Goal: Transaction & Acquisition: Book appointment/travel/reservation

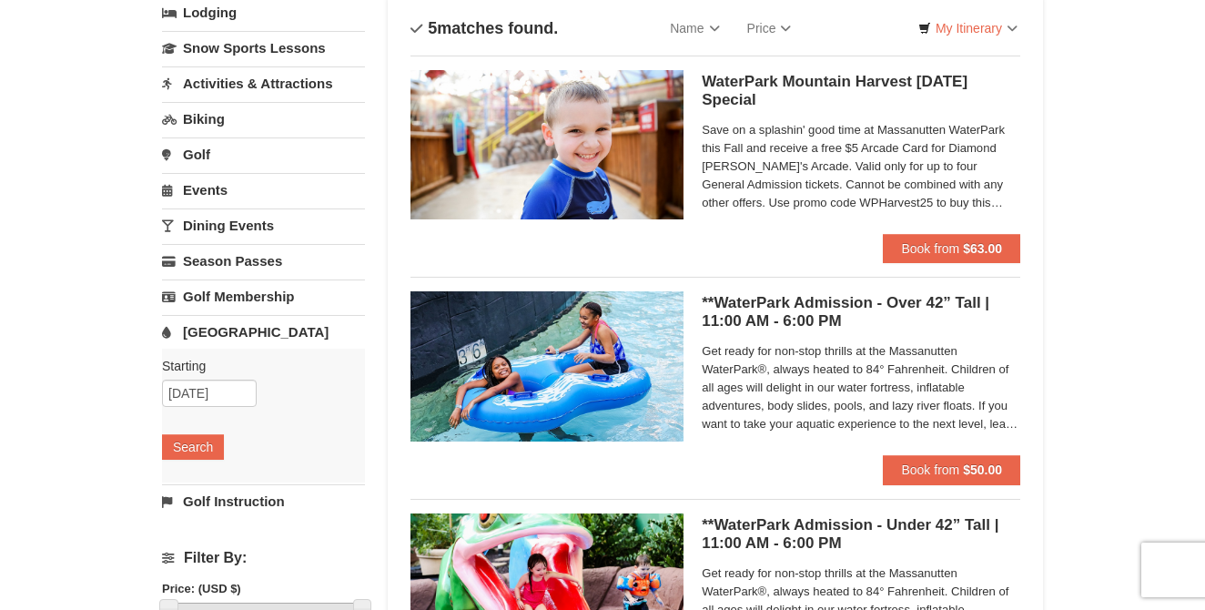
scroll to position [121, 0]
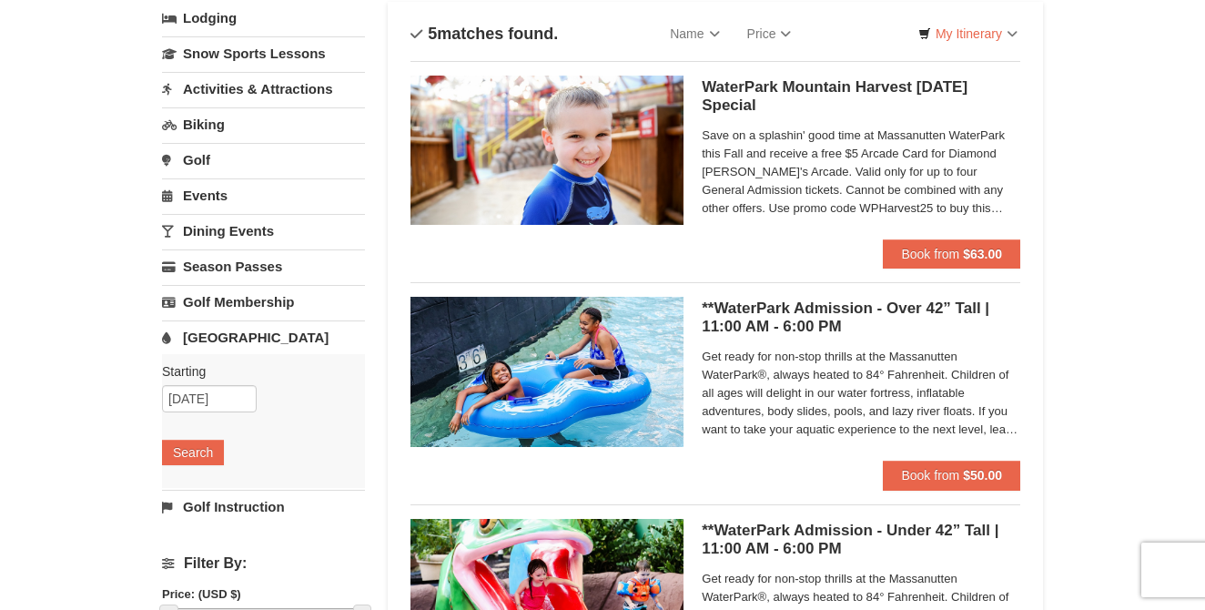
click at [1127, 271] on div "× Categories List Filter My Itinerary Questions? 1-540-289-9441 Lodging Arrival…" at bounding box center [602, 581] width 1205 height 1276
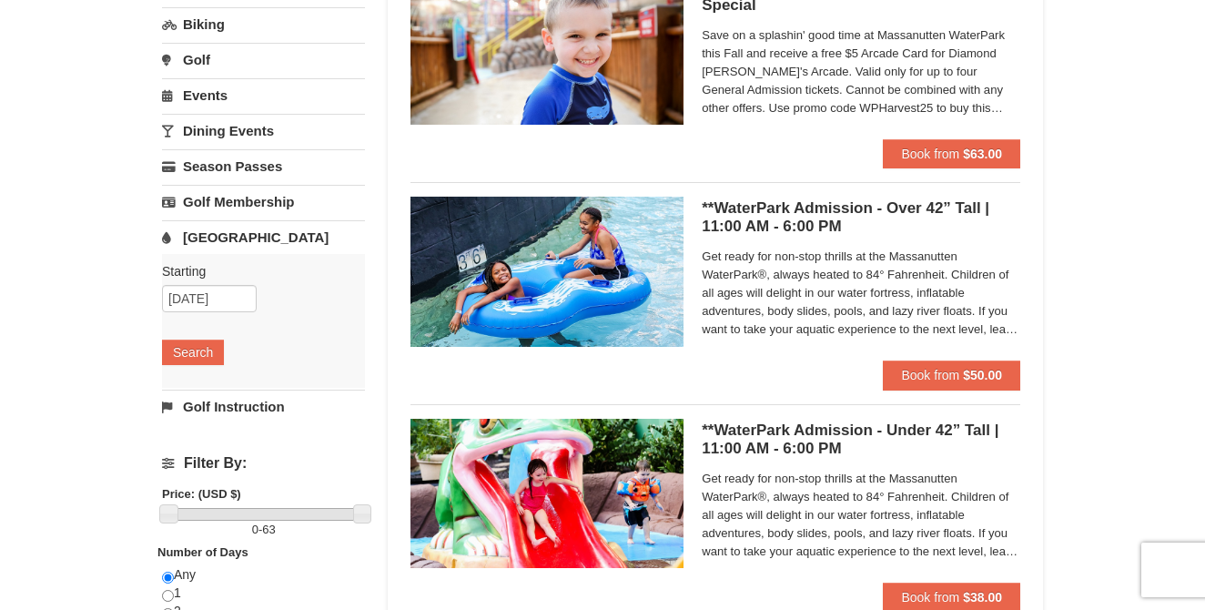
scroll to position [280, 0]
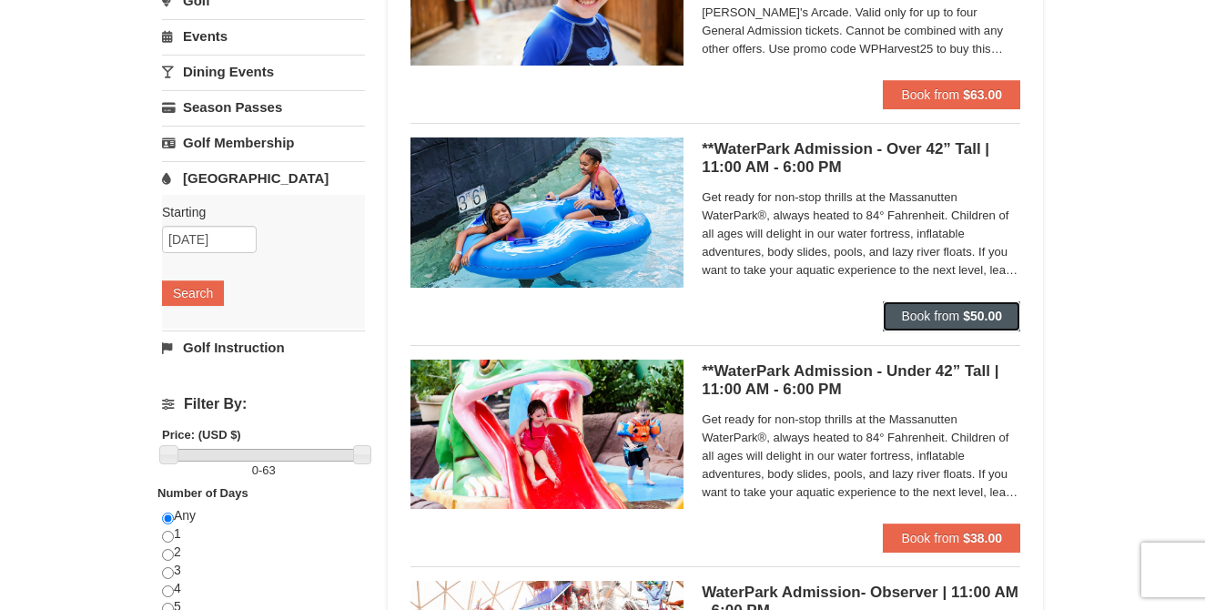
drag, startPoint x: 924, startPoint y: 320, endPoint x: 1140, endPoint y: 291, distance: 218.5
click at [1141, 291] on div "× Categories List Filter My Itinerary Questions? 1-540-289-9441 Lodging Arrival…" at bounding box center [602, 421] width 1205 height 1276
click at [959, 315] on button "Book from $50.00" at bounding box center [951, 315] width 137 height 29
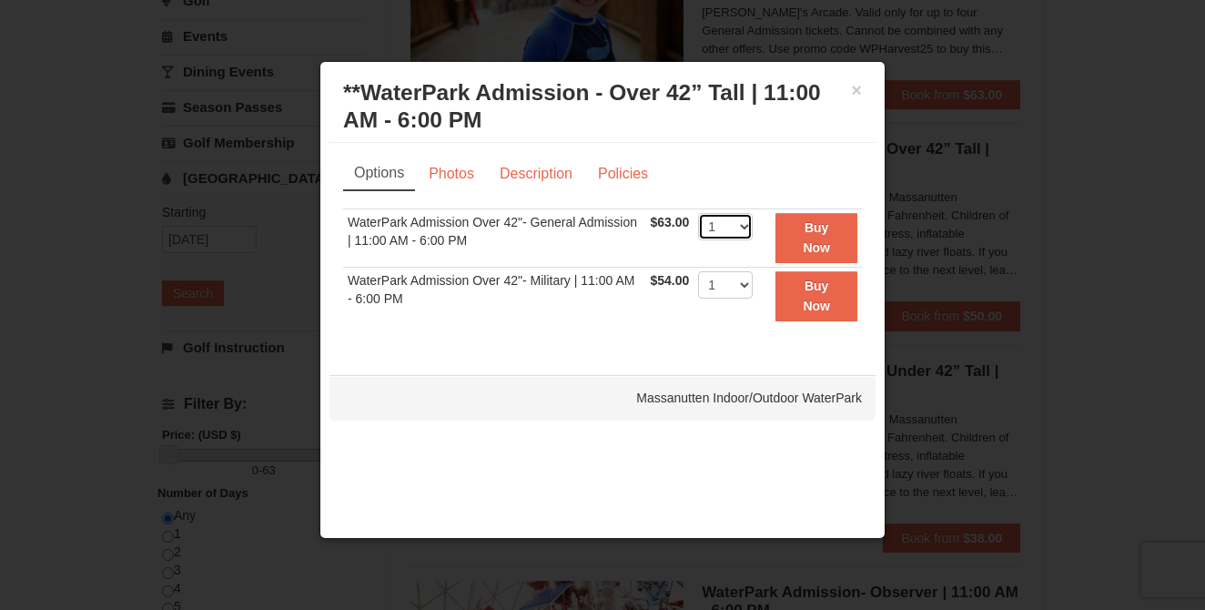
click at [744, 221] on select "1 2 3 4 5 6 7 8 9 10 11 12 13 14 15 16 17 18 19 20 21 22" at bounding box center [725, 226] width 55 height 27
select select "3"
click at [698, 213] on select "1 2 3 4 5 6 7 8 9 10 11 12 13 14 15 16 17 18 19 20 21 22" at bounding box center [725, 226] width 55 height 27
click at [537, 170] on link "Description" at bounding box center [536, 173] width 96 height 35
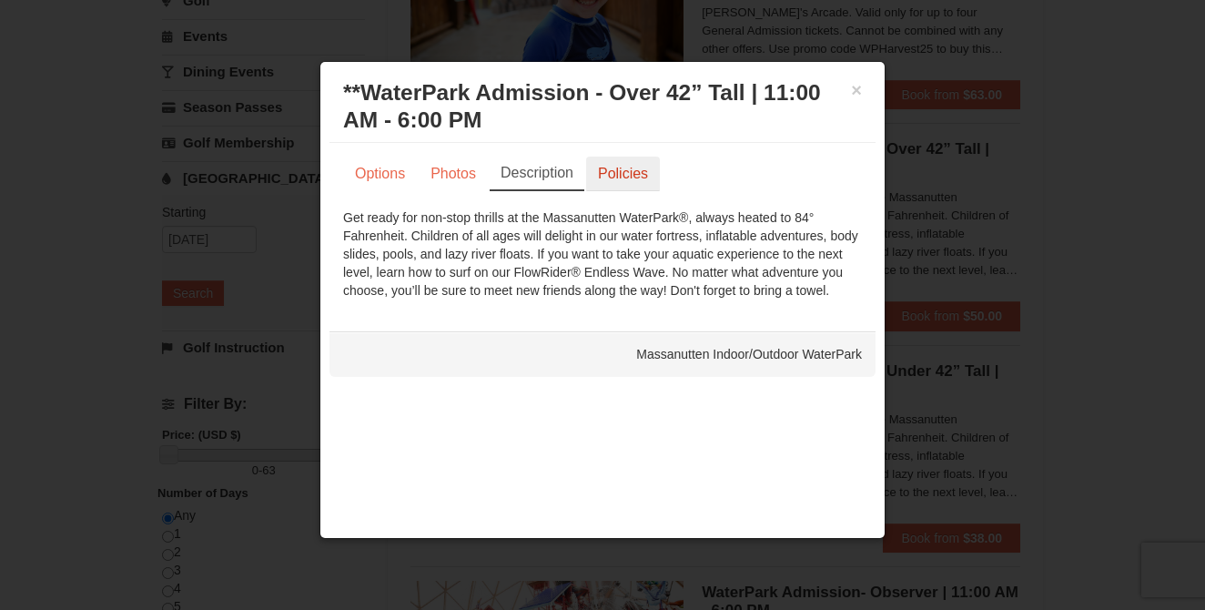
click at [616, 170] on link "Policies" at bounding box center [623, 173] width 74 height 35
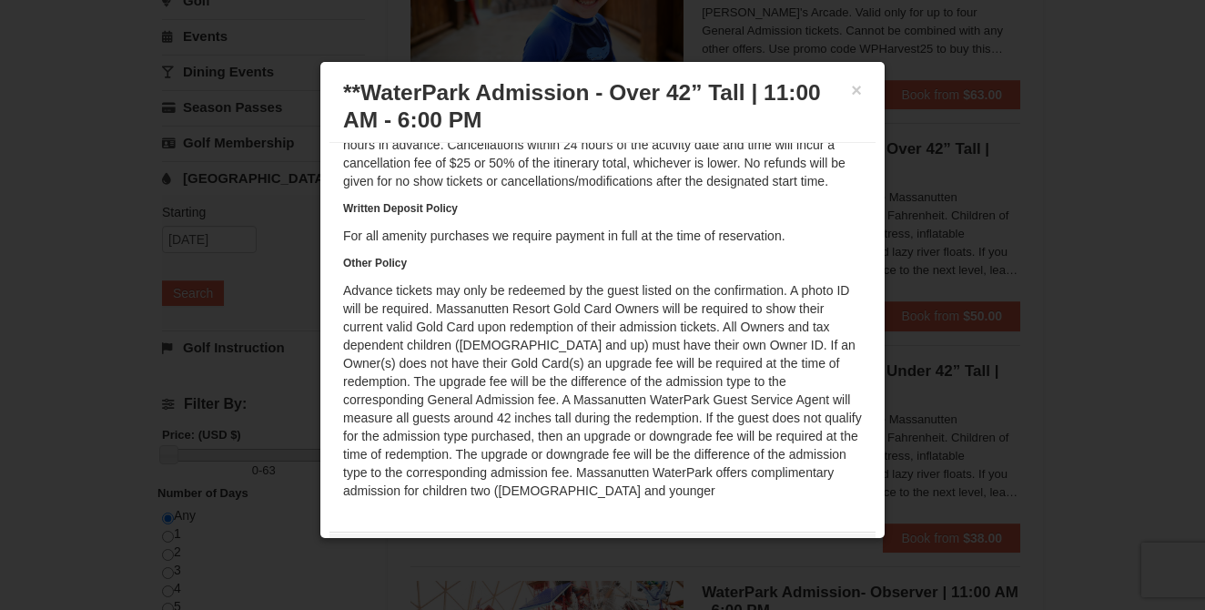
scroll to position [0, 0]
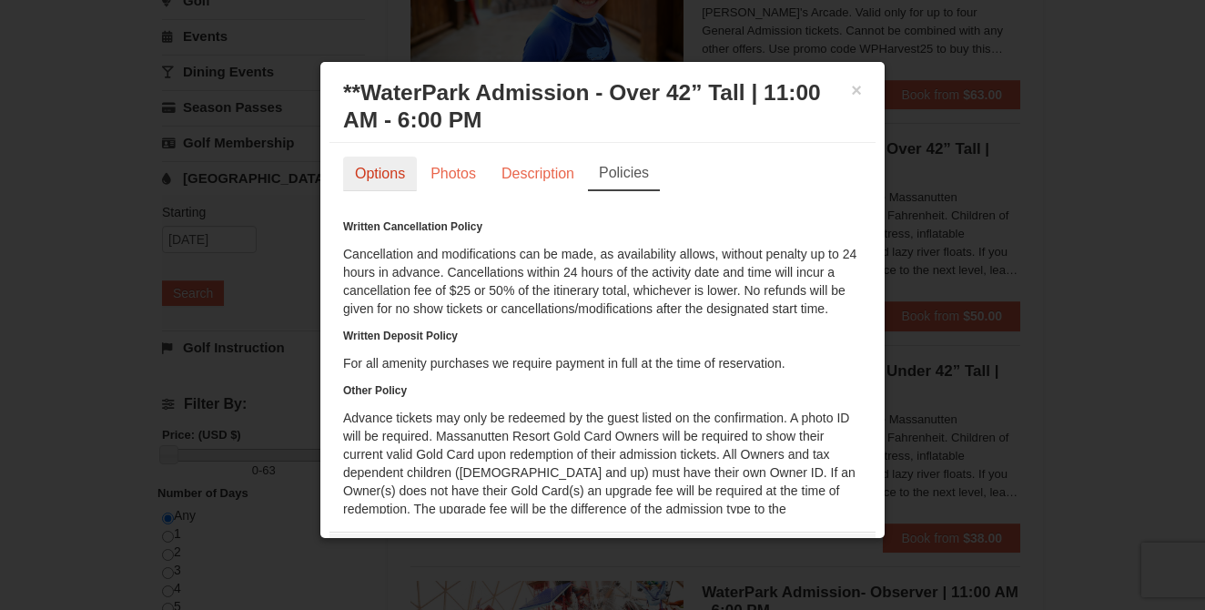
click at [379, 174] on link "Options" at bounding box center [380, 173] width 74 height 35
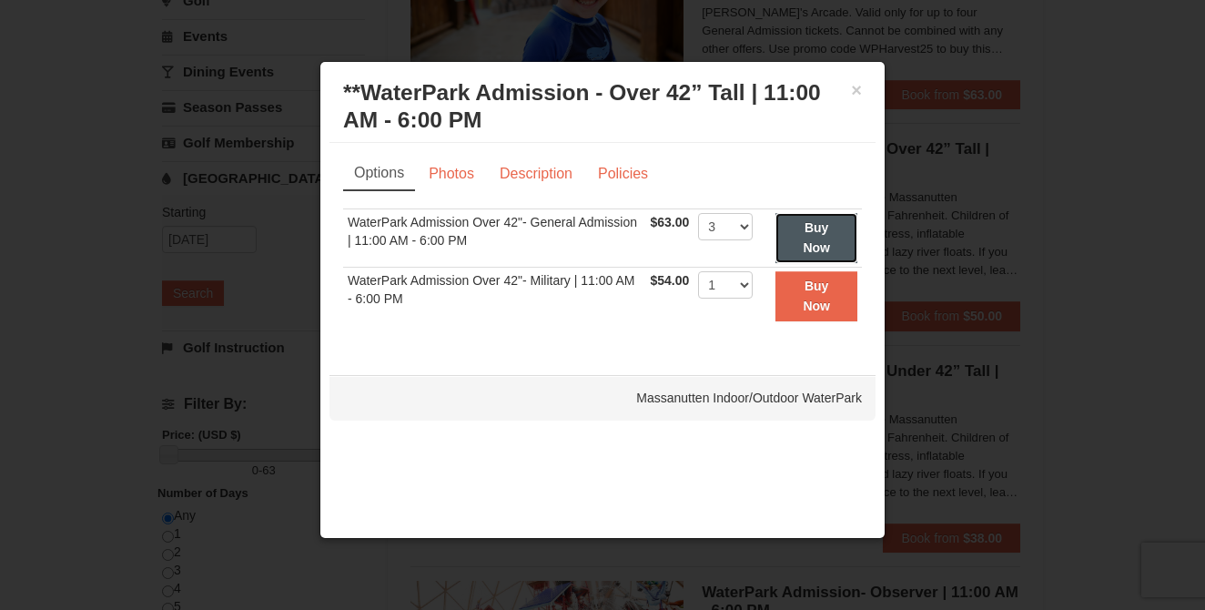
click at [819, 237] on button "Buy Now" at bounding box center [816, 238] width 82 height 50
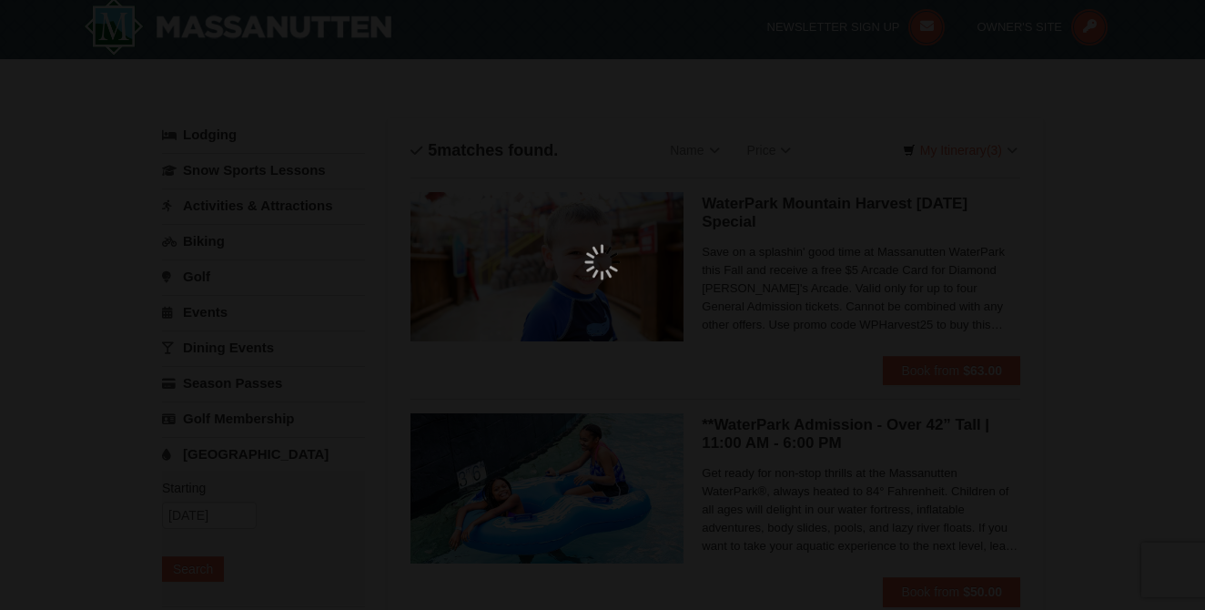
scroll to position [5, 0]
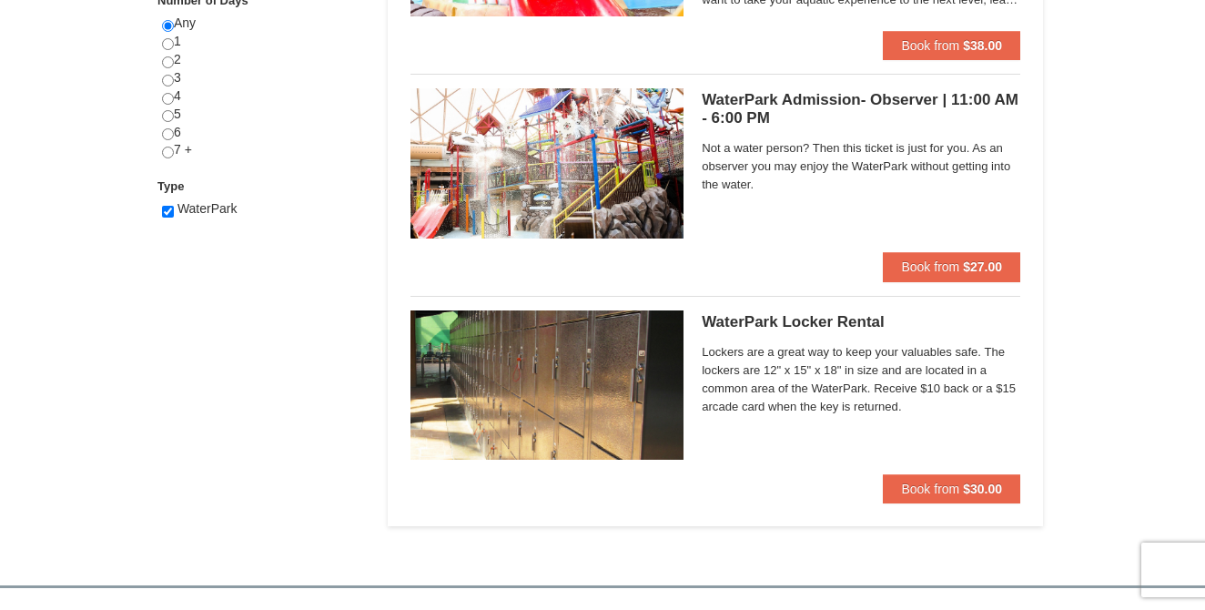
scroll to position [773, 0]
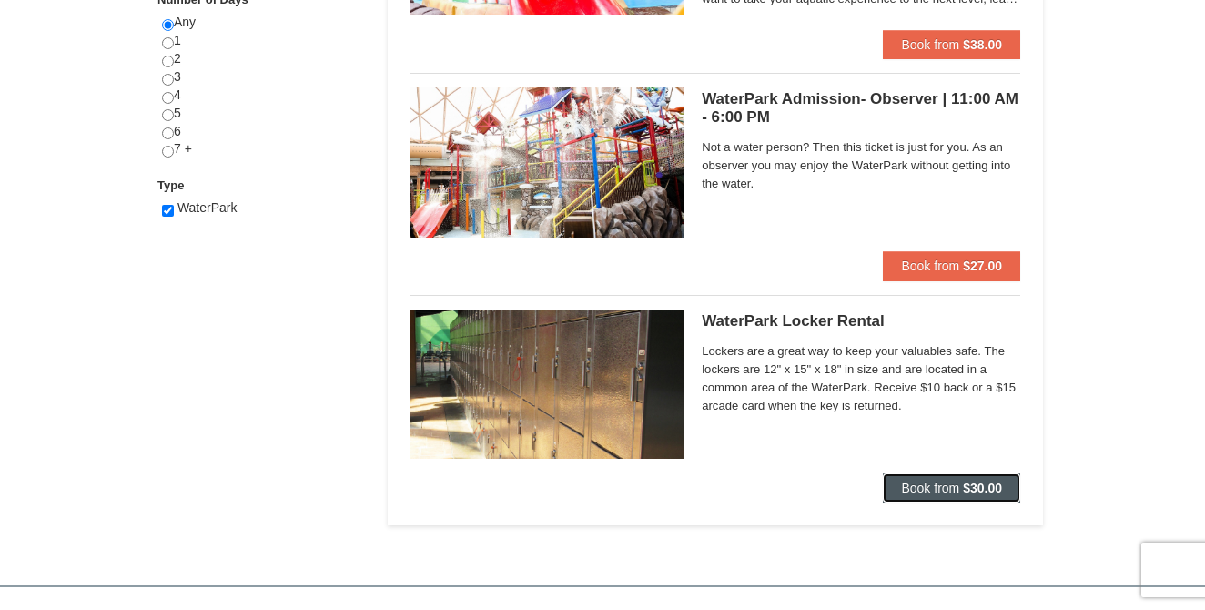
click at [944, 488] on span "Book from" at bounding box center [930, 487] width 58 height 15
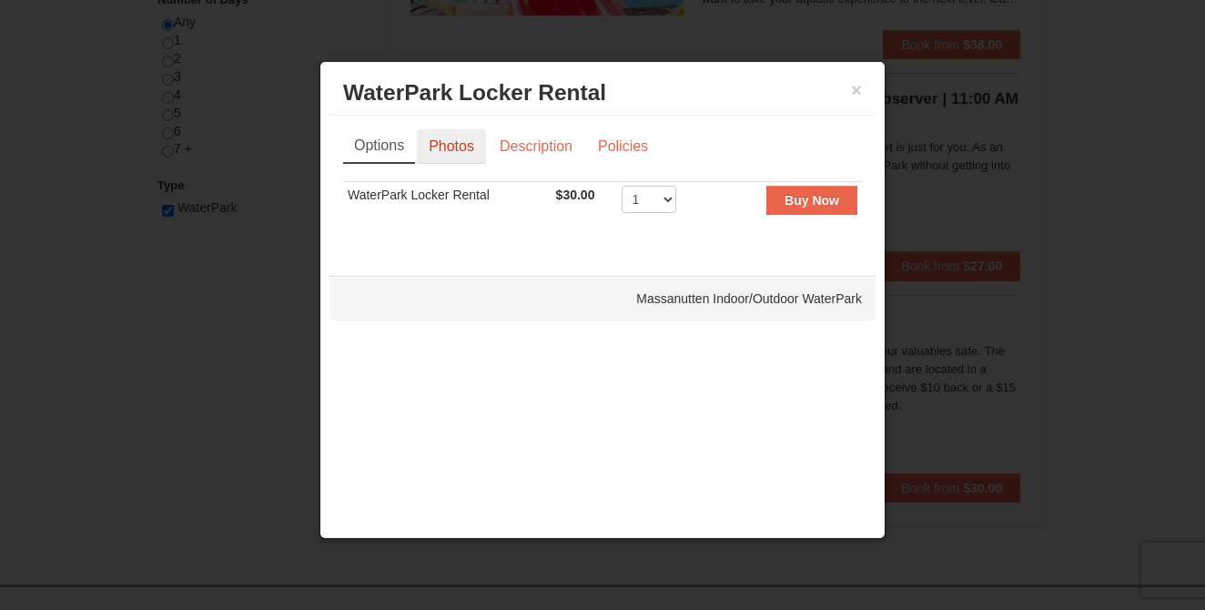
click at [459, 150] on link "Photos" at bounding box center [451, 146] width 69 height 35
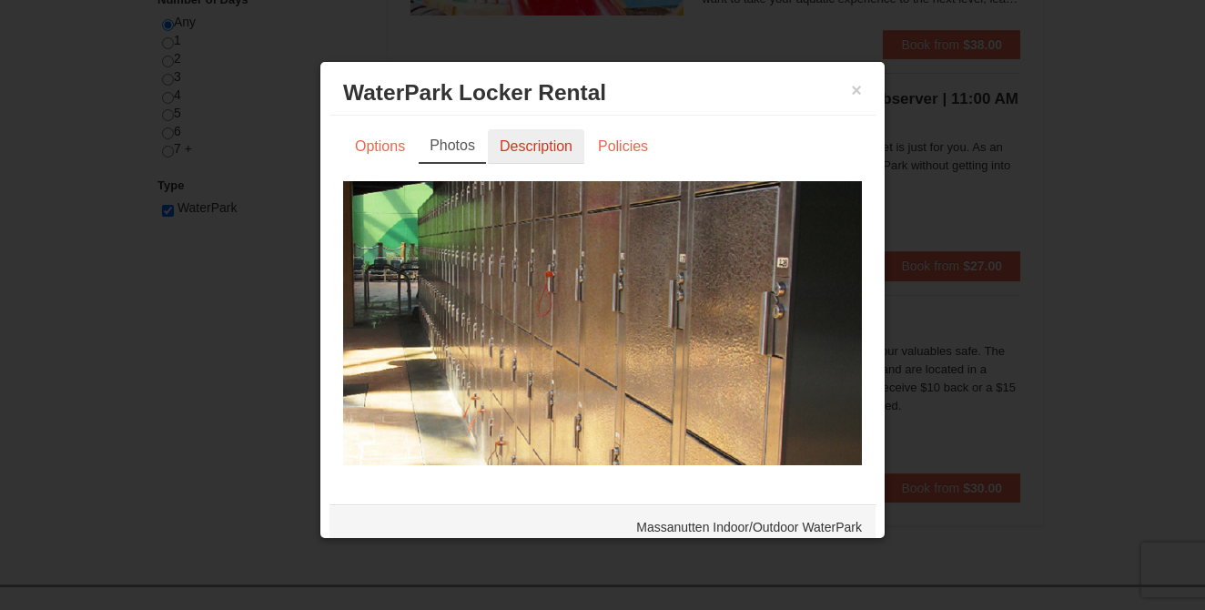
click at [537, 149] on link "Description" at bounding box center [536, 146] width 96 height 35
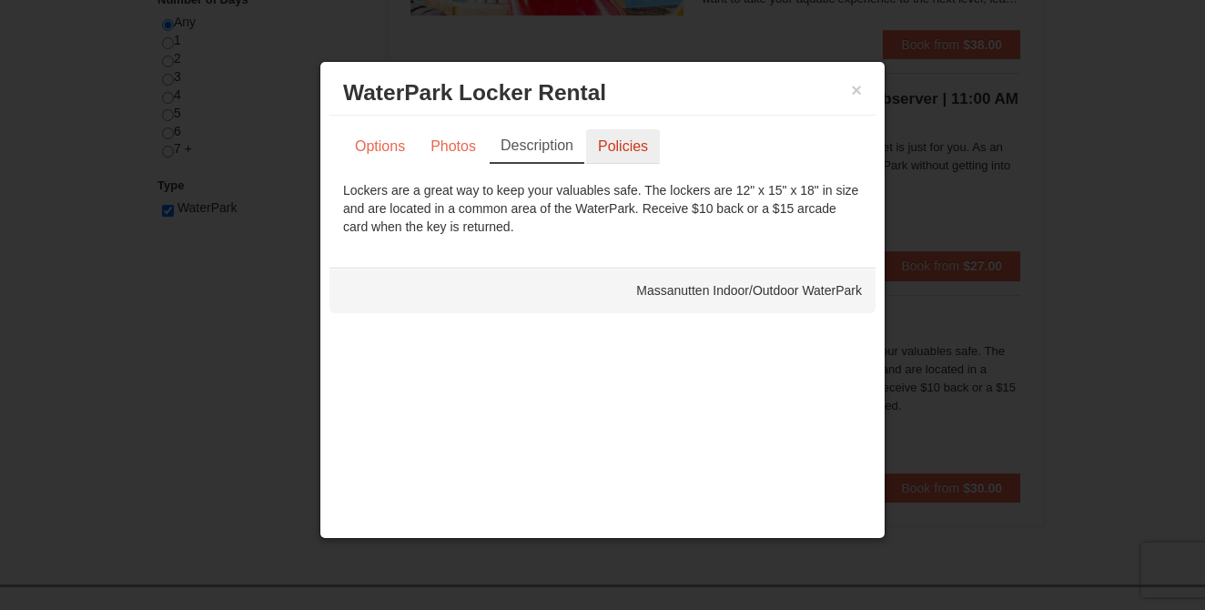
click at [631, 140] on link "Policies" at bounding box center [623, 146] width 74 height 35
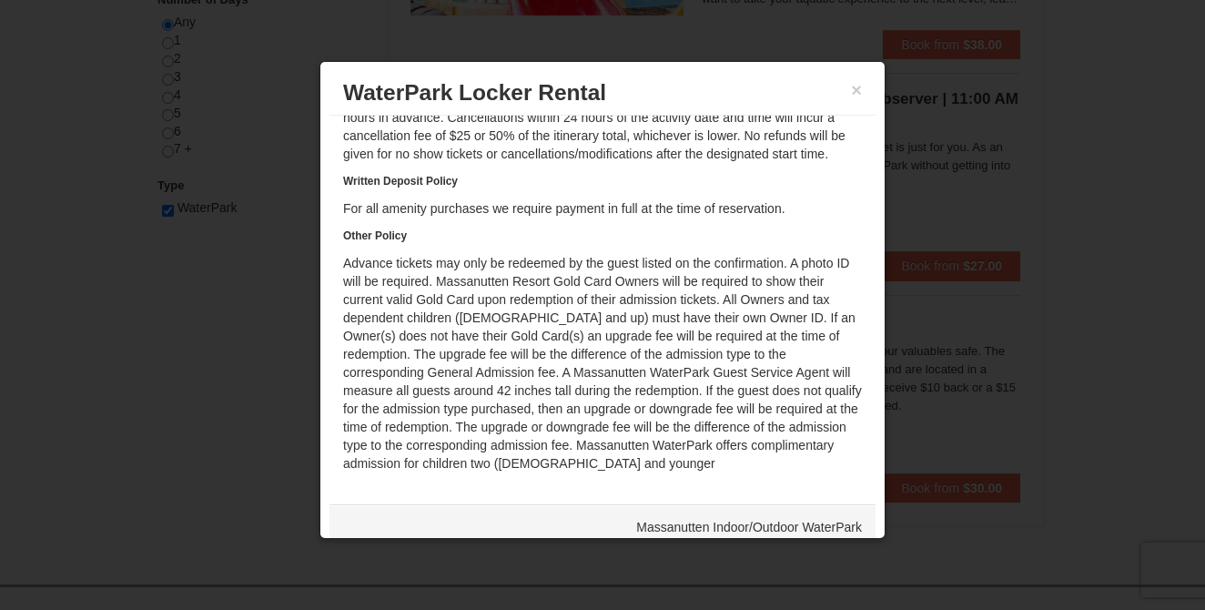
scroll to position [0, 0]
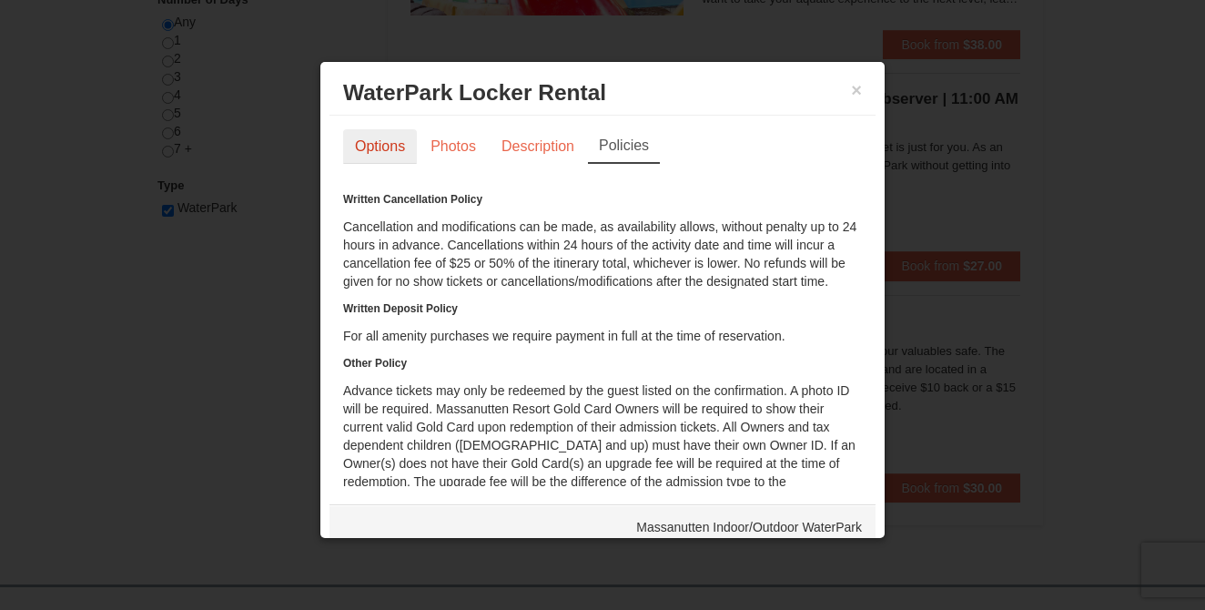
click at [376, 151] on link "Options" at bounding box center [380, 146] width 74 height 35
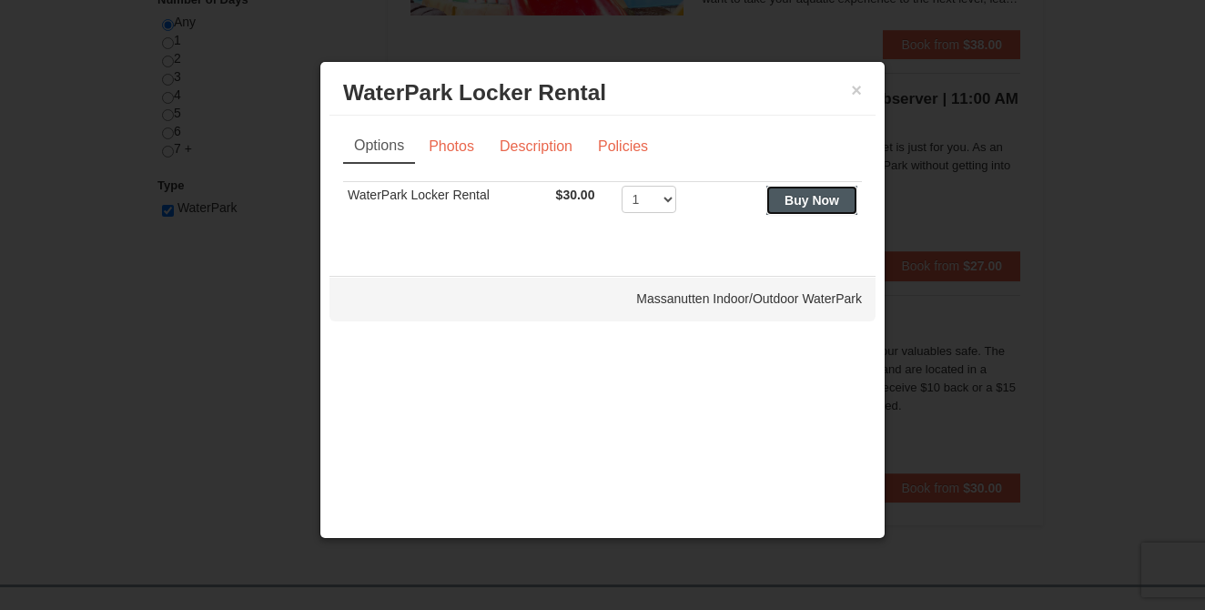
click at [809, 204] on strong "Buy Now" at bounding box center [811, 200] width 55 height 15
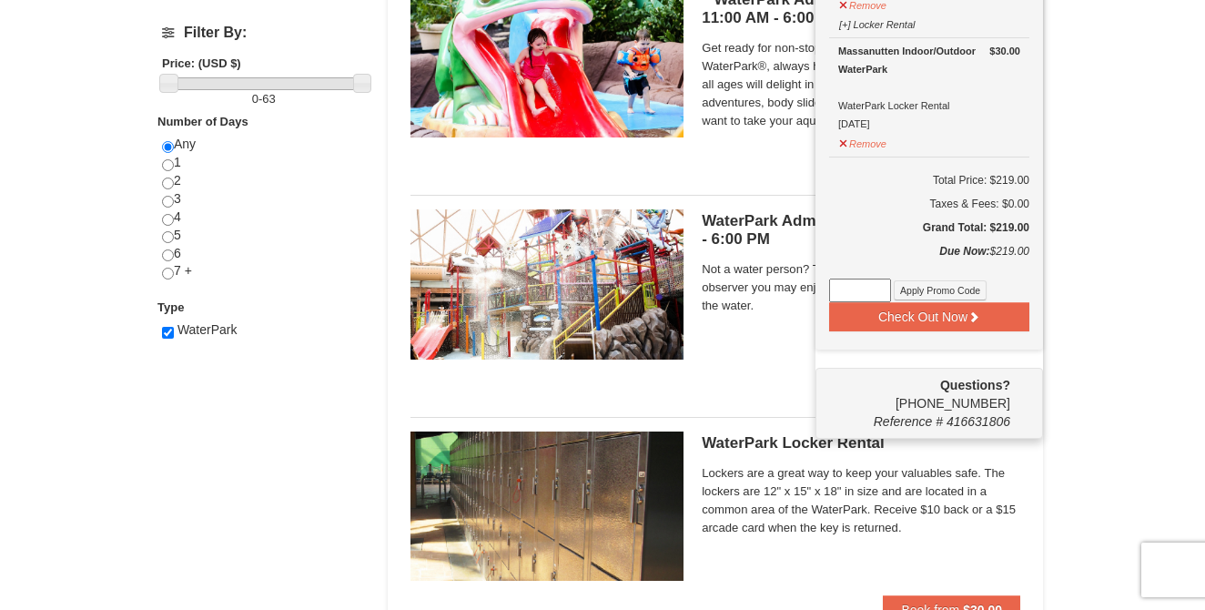
scroll to position [653, 0]
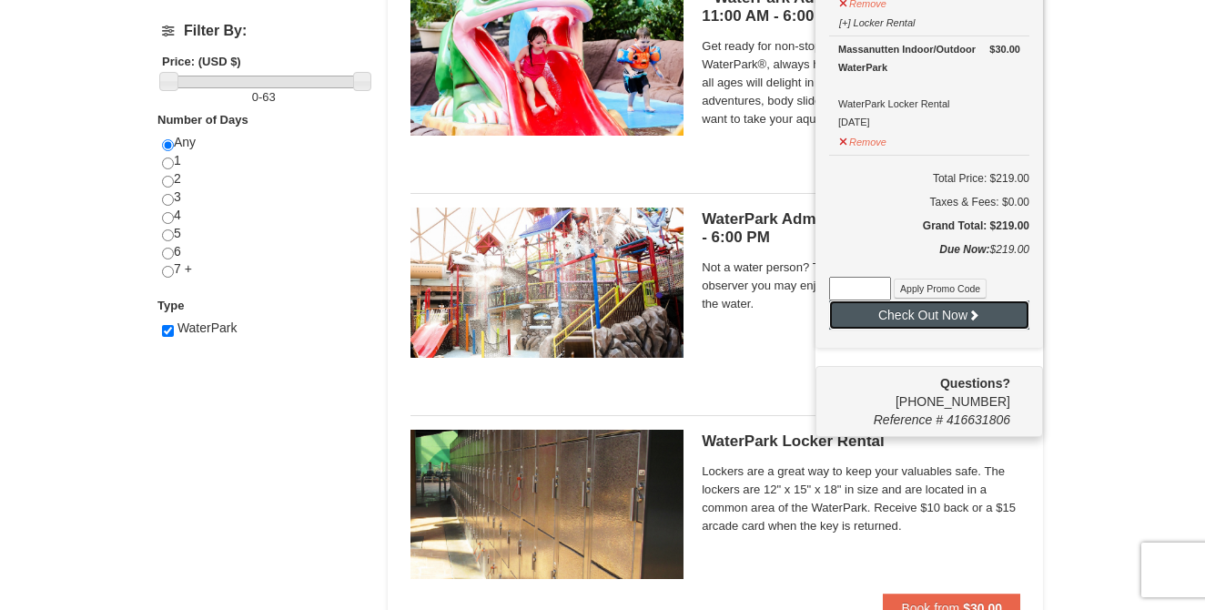
drag, startPoint x: 905, startPoint y: 310, endPoint x: 1101, endPoint y: 310, distance: 195.6
click at [1101, 310] on div "× Categories List Filter My Itinerary (4) Check Out Now Water Park Pass. $63.00…" at bounding box center [602, 48] width 1205 height 1276
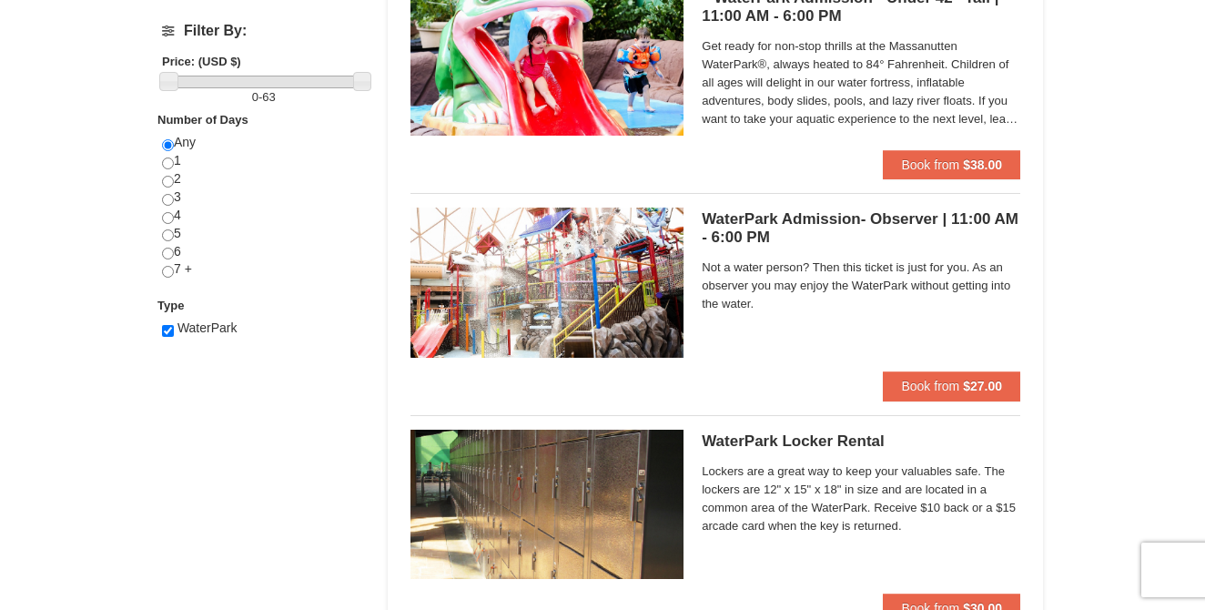
scroll to position [652, 0]
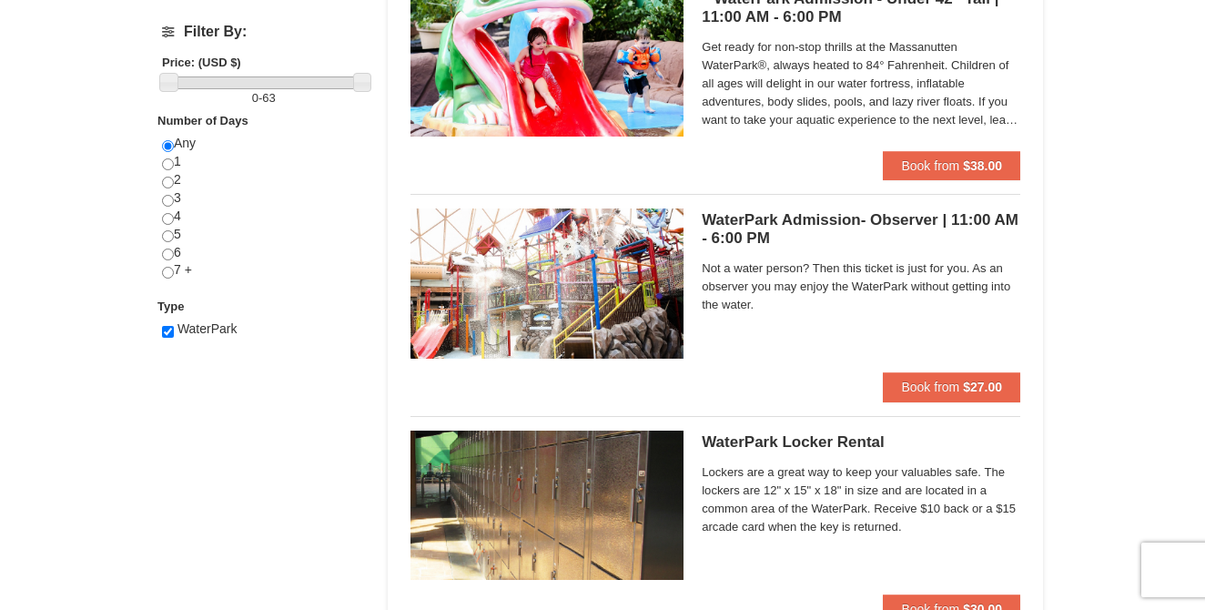
click at [1065, 207] on div "× Categories List Filter My Itinerary (4) Check Out Now Water Park Pass. $63.00…" at bounding box center [602, 49] width 1205 height 1276
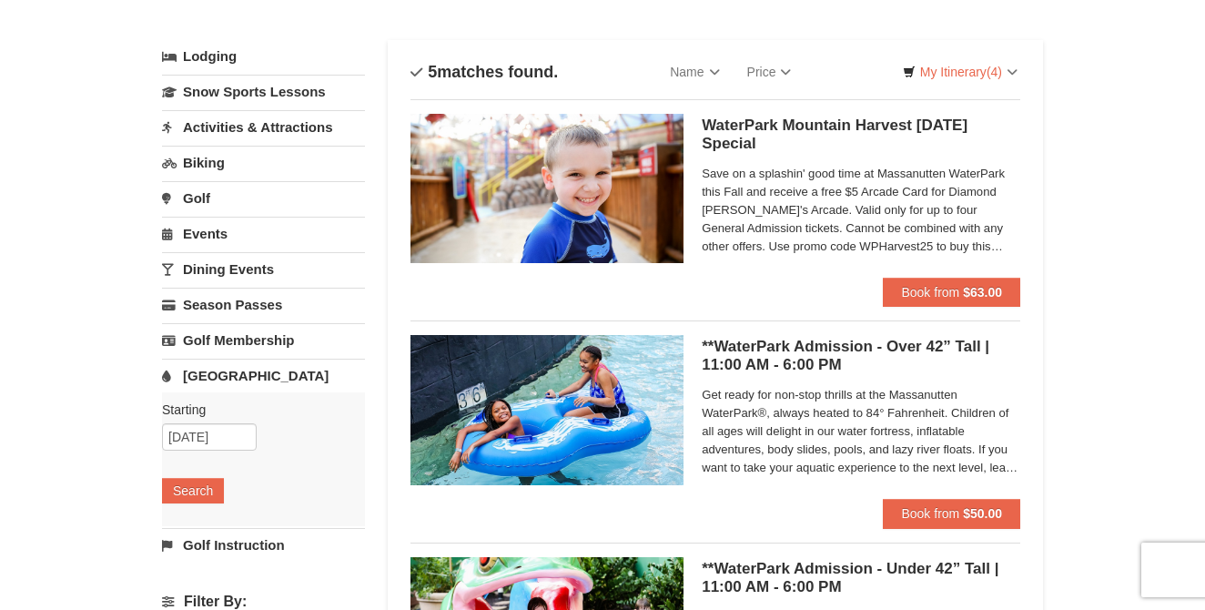
scroll to position [0, 0]
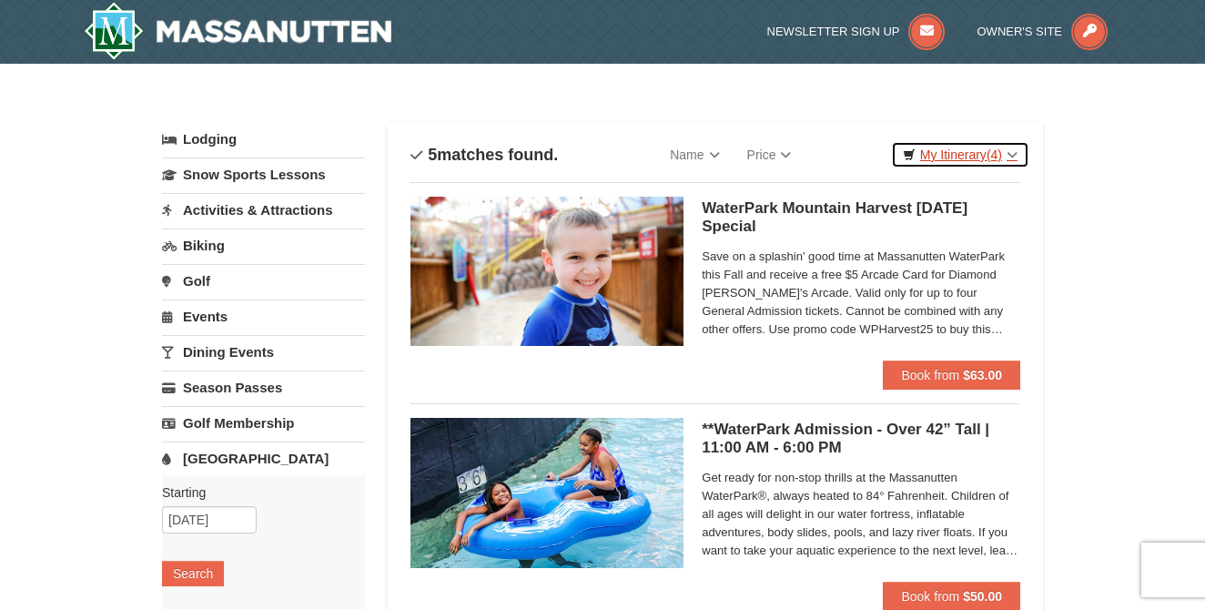
click at [955, 149] on link "My Itinerary (4)" at bounding box center [960, 154] width 138 height 27
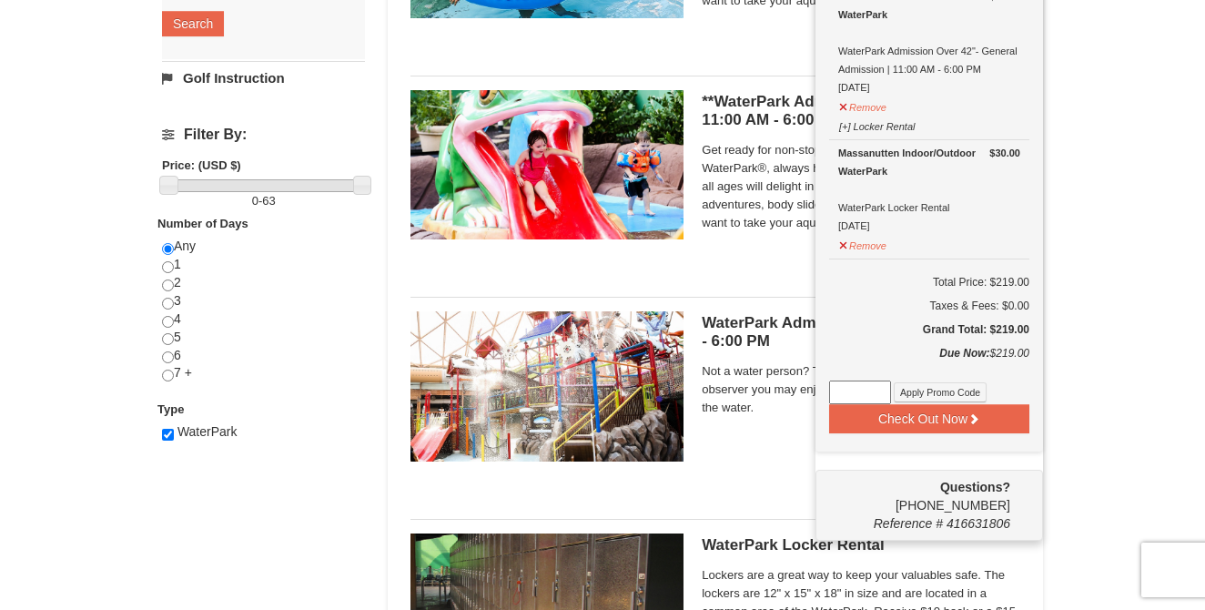
scroll to position [570, 0]
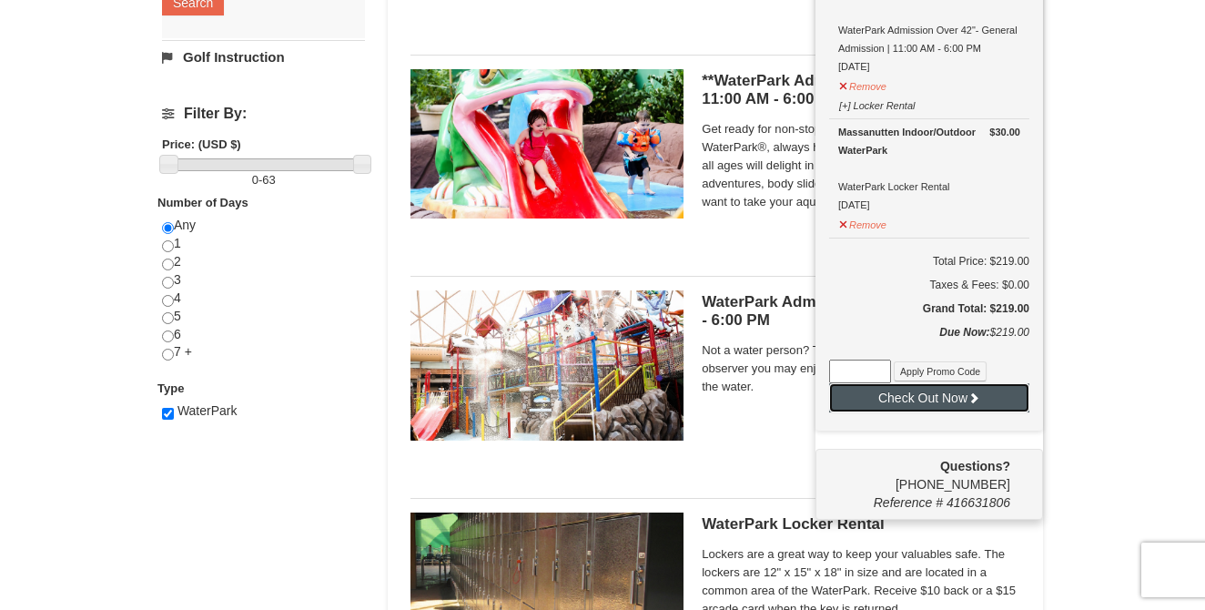
click at [913, 390] on button "Check Out Now" at bounding box center [929, 397] width 200 height 29
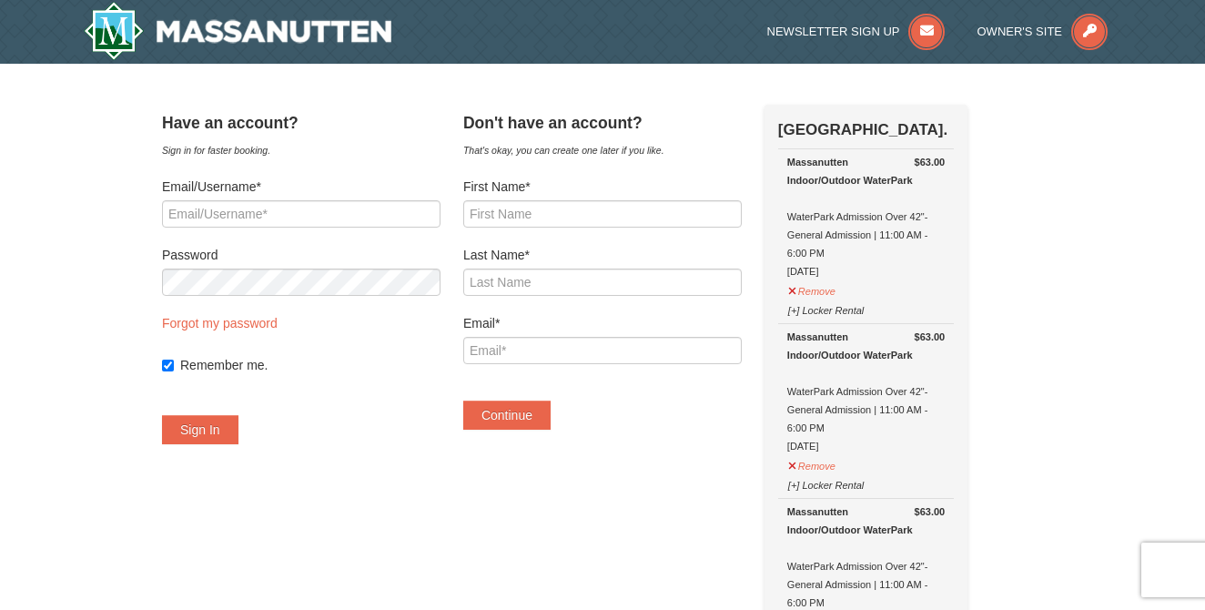
click at [162, 200] on div at bounding box center [162, 200] width 0 height 0
click at [355, 156] on div "Sign in for faster booking." at bounding box center [301, 150] width 278 height 18
click at [463, 200] on div at bounding box center [463, 200] width 0 height 0
type input "[PERSON_NAME]"
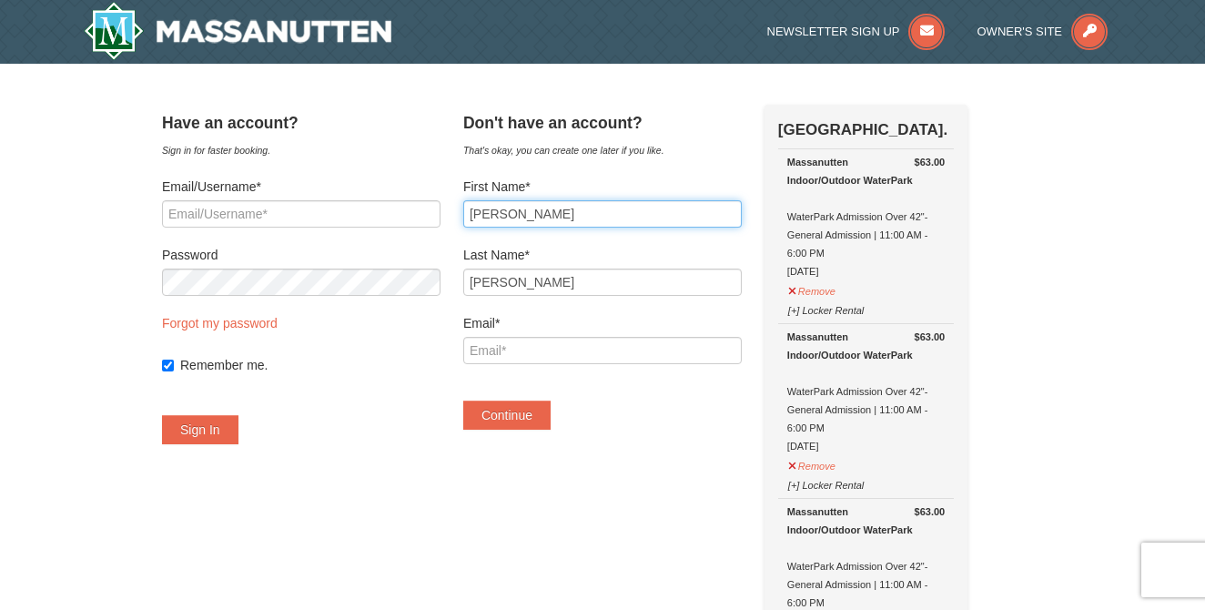
type input "[EMAIL_ADDRESS][DOMAIN_NAME]"
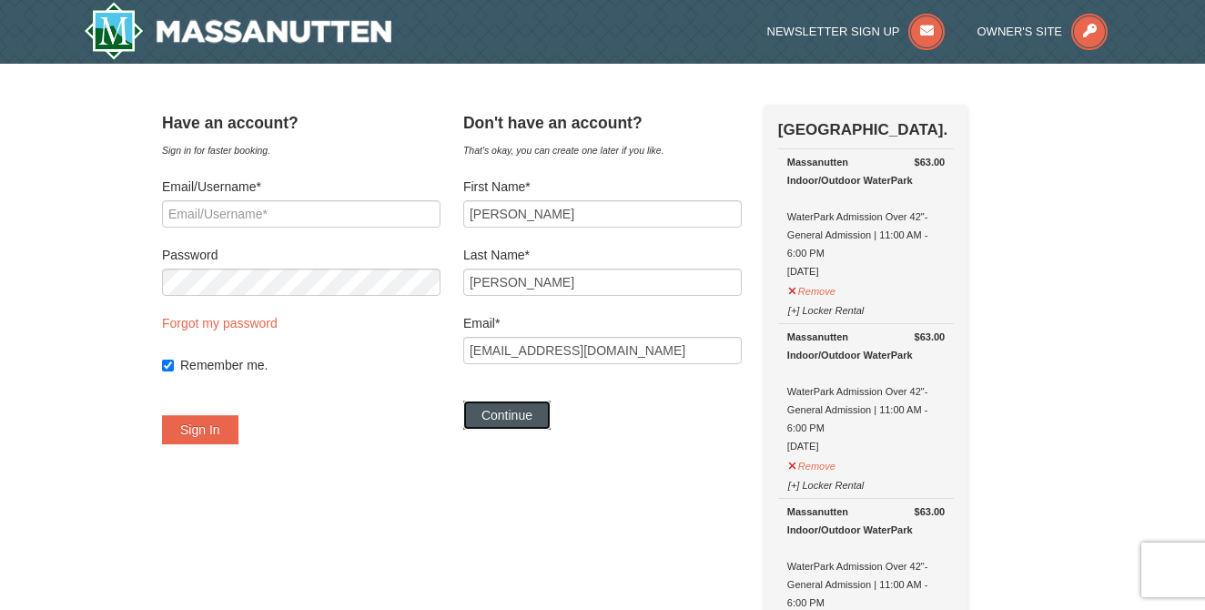
click at [523, 416] on button "Continue" at bounding box center [506, 414] width 87 height 29
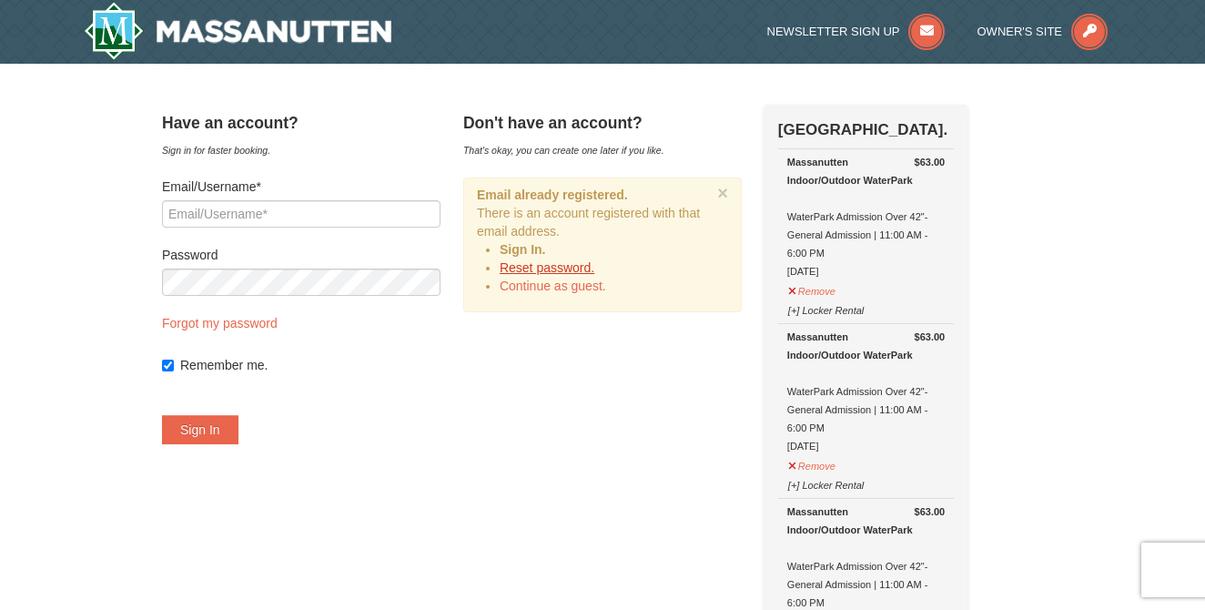
click at [567, 264] on link "Reset password." at bounding box center [547, 267] width 95 height 15
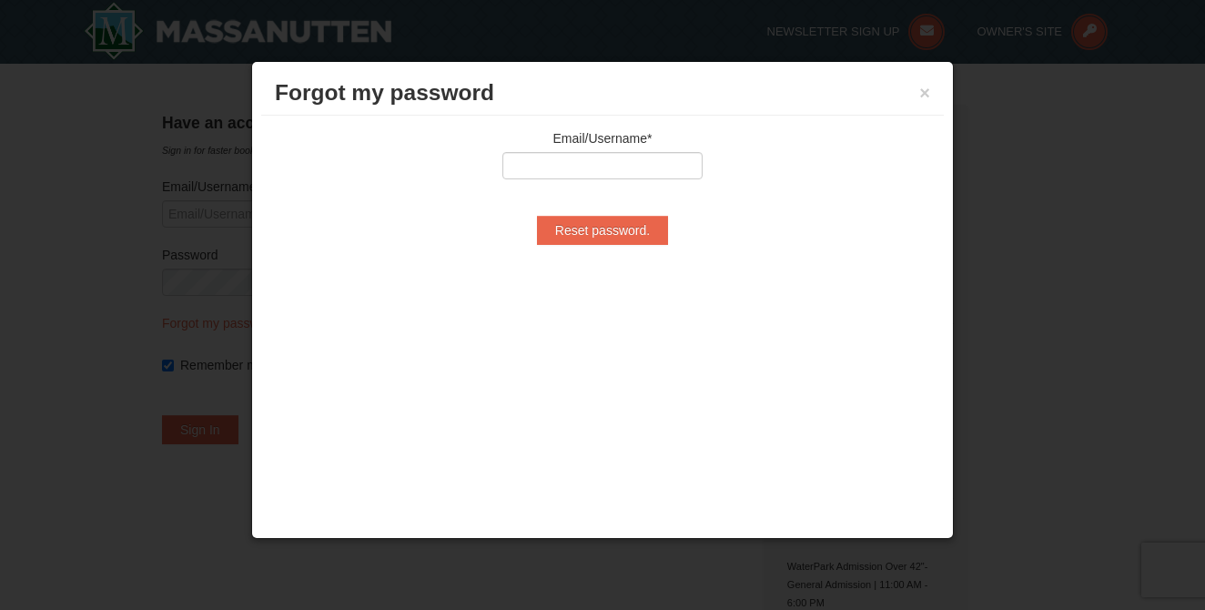
click at [275, 152] on div at bounding box center [275, 152] width 0 height 0
click at [601, 164] on input "text" at bounding box center [602, 165] width 200 height 27
type input "[EMAIL_ADDRESS][DOMAIN_NAME]"
click at [732, 339] on div "Forgot my password × Email/Username* [EMAIL_ADDRESS][DOMAIN_NAME] Reset passwor…" at bounding box center [602, 300] width 702 height 478
click at [606, 231] on input "Reset password." at bounding box center [602, 230] width 131 height 29
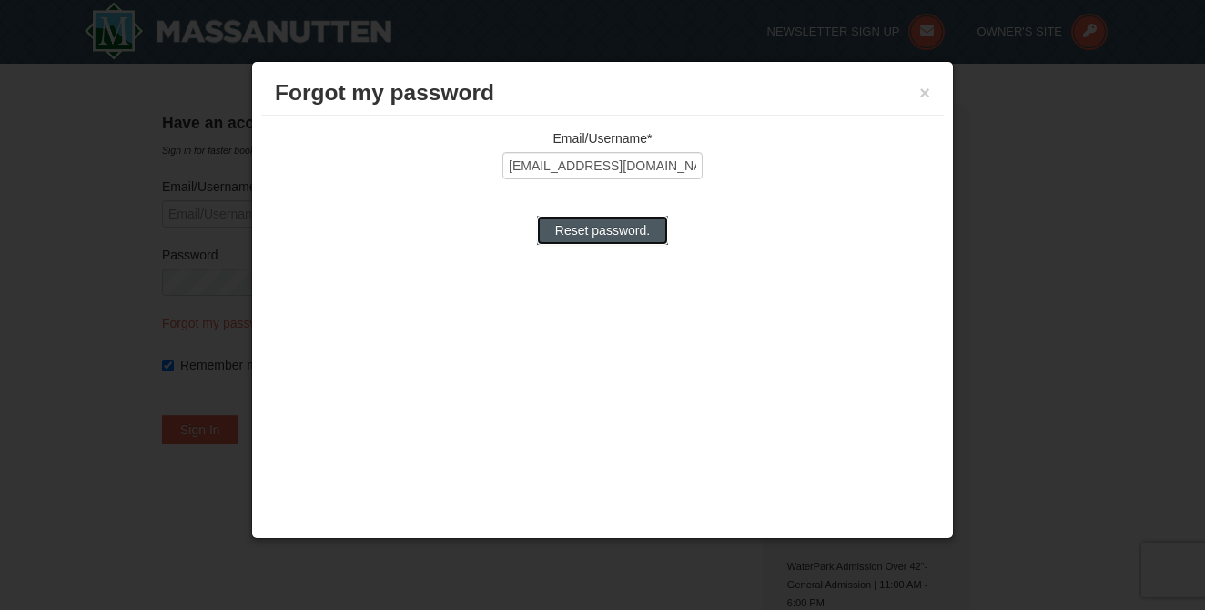
type input "Processing..."
type input "[EMAIL_ADDRESS][DOMAIN_NAME]"
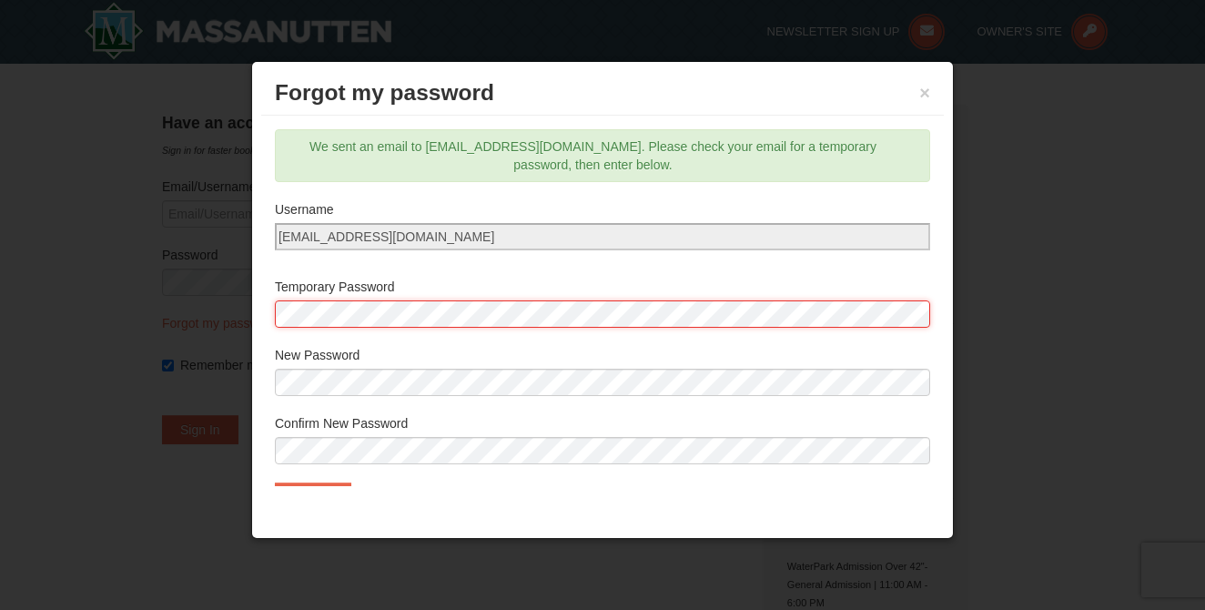
click at [275, 368] on div at bounding box center [275, 368] width 0 height 0
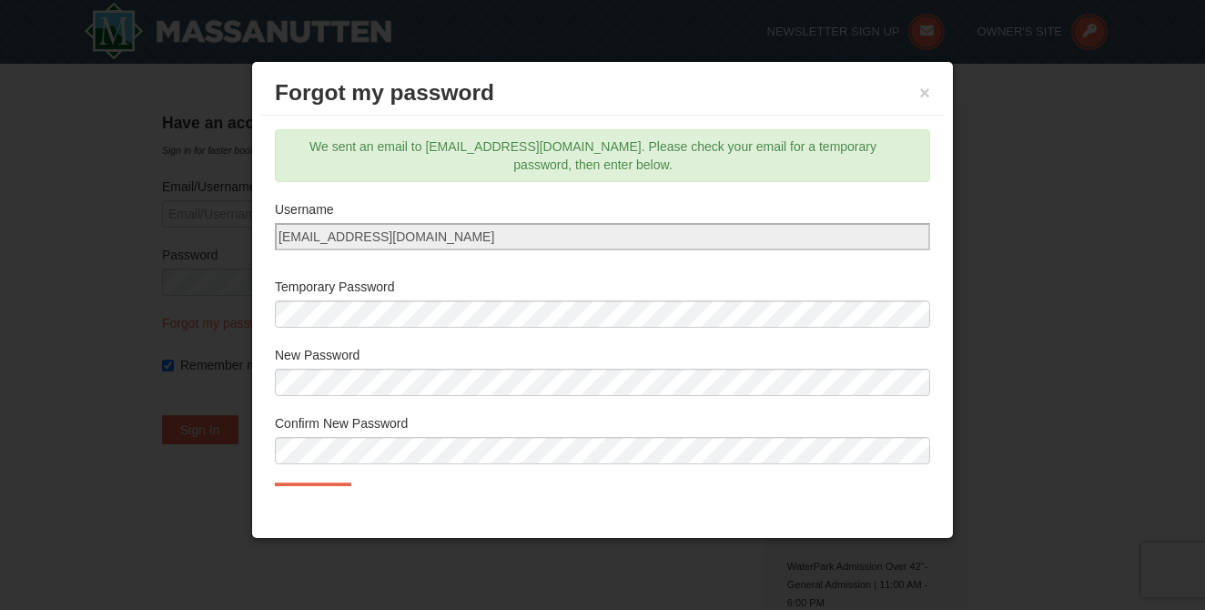
click at [941, 337] on div "Email/Username* [EMAIL_ADDRESS][DOMAIN_NAME] Reset password. We sent an email t…" at bounding box center [602, 301] width 682 height 370
click at [947, 417] on div "Forgot my password × Email/Username* [EMAIL_ADDRESS][DOMAIN_NAME] Reset passwor…" at bounding box center [602, 300] width 702 height 478
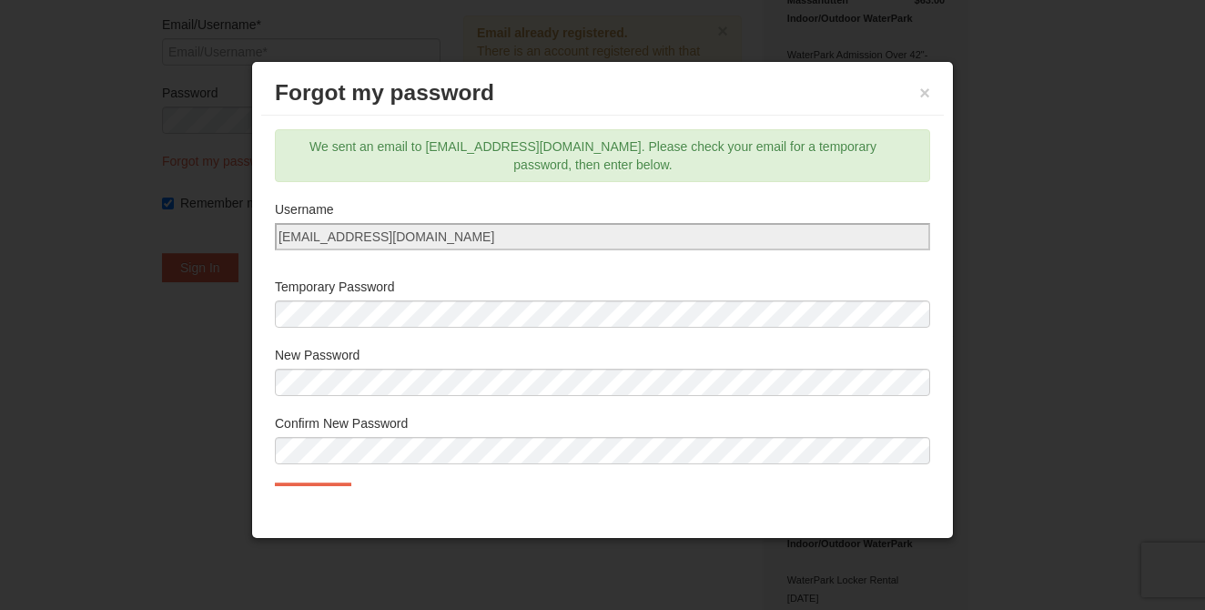
scroll to position [39, 0]
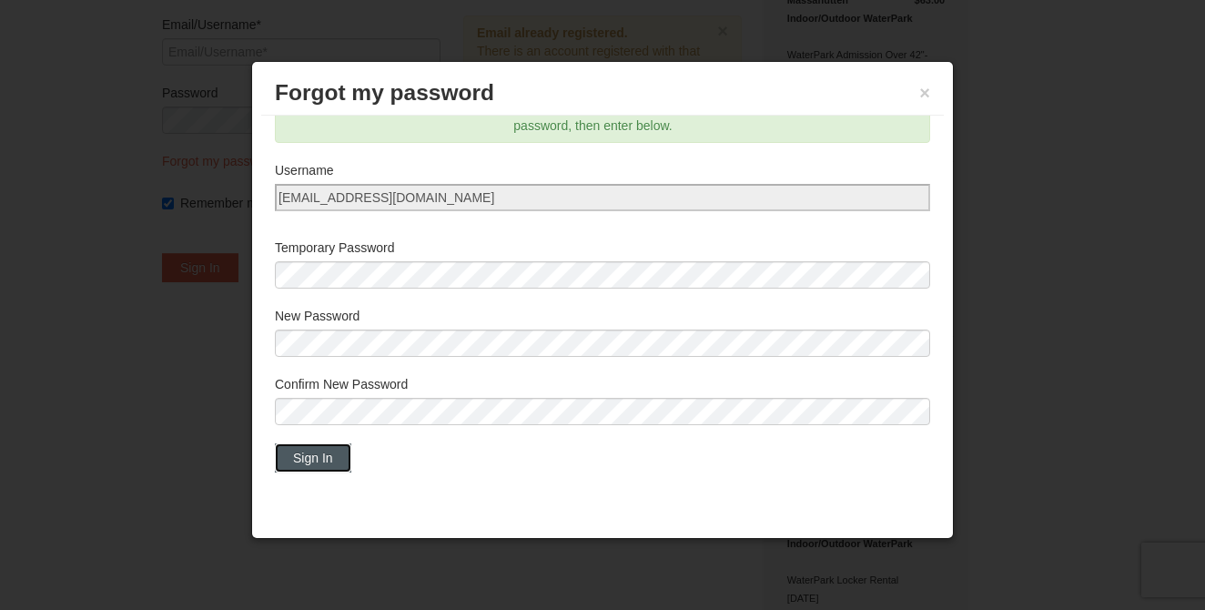
click at [310, 459] on button "Sign In" at bounding box center [313, 457] width 76 height 29
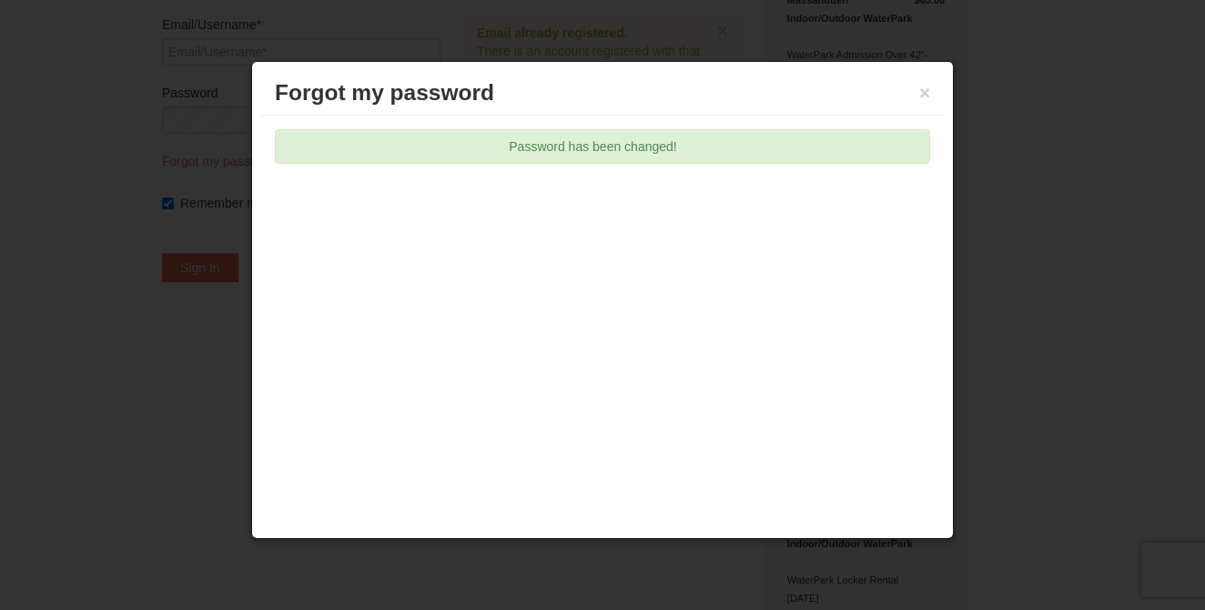
type input "[EMAIL_ADDRESS][DOMAIN_NAME]"
click at [922, 94] on button "×" at bounding box center [924, 93] width 11 height 18
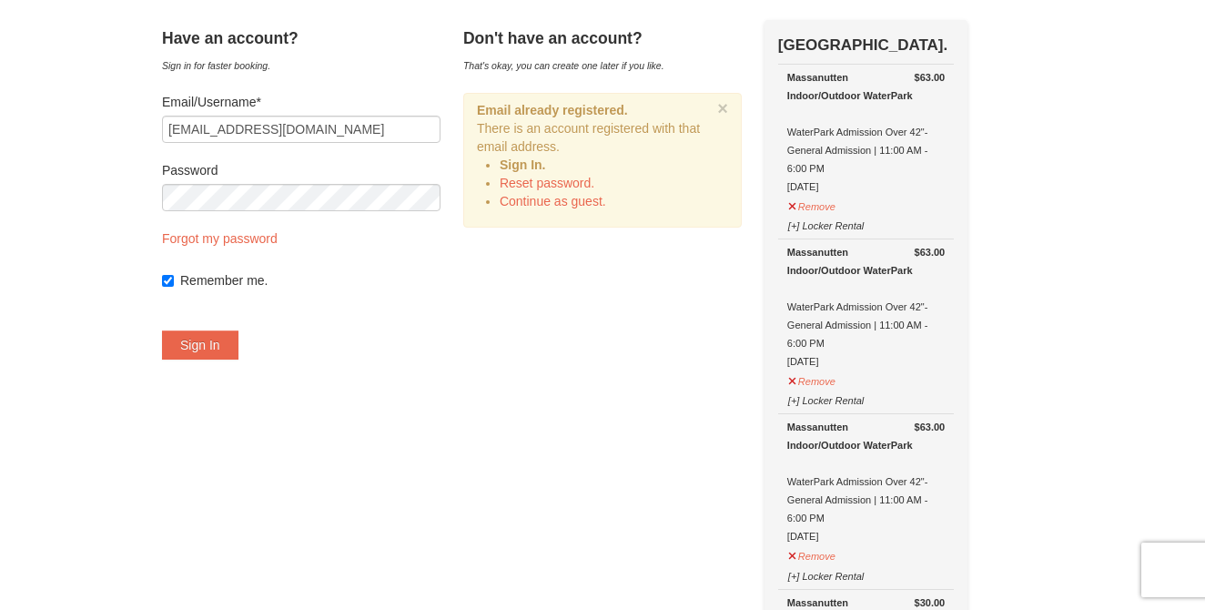
scroll to position [81, 0]
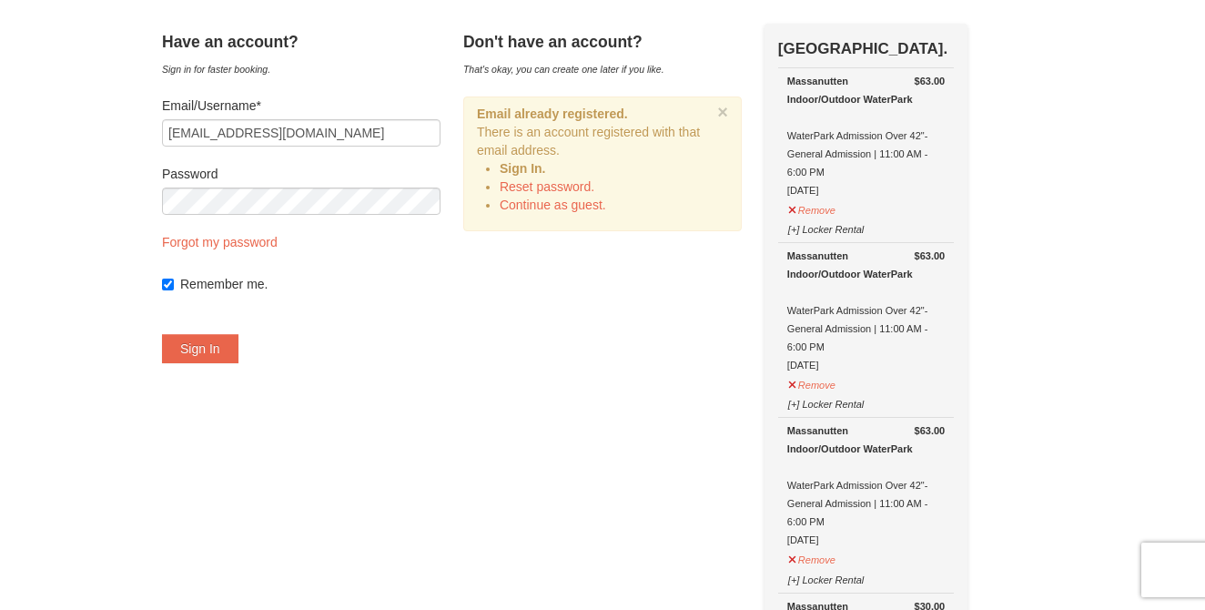
click at [229, 348] on button "Sign In" at bounding box center [200, 348] width 76 height 29
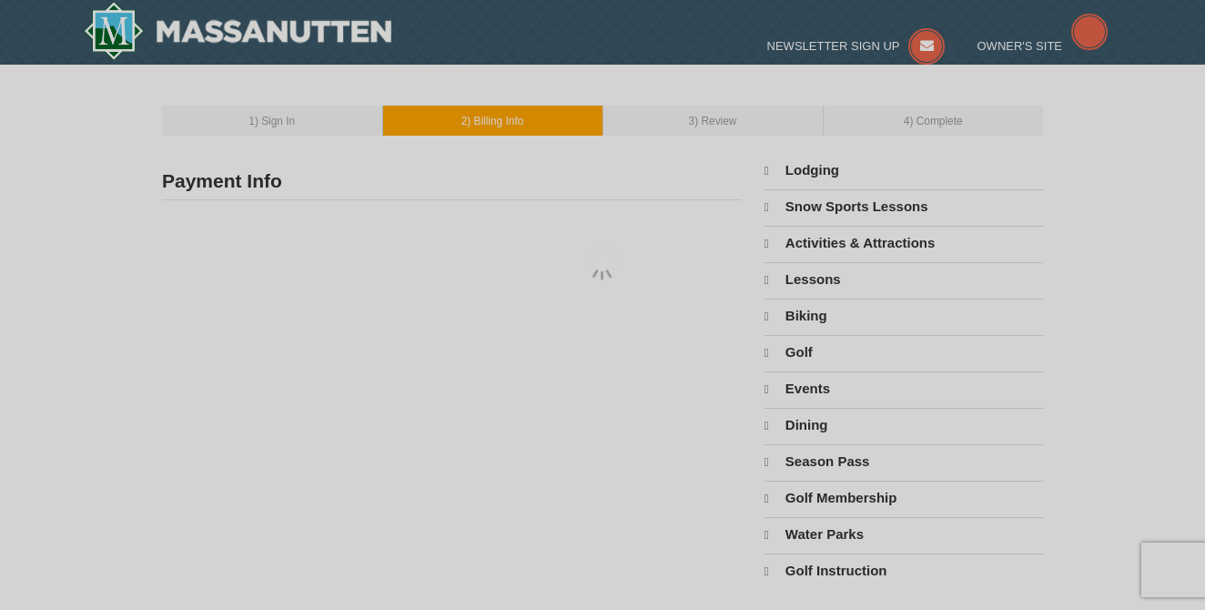
type input "[PERSON_NAME]"
type input "glennscherrer@gmail.com"
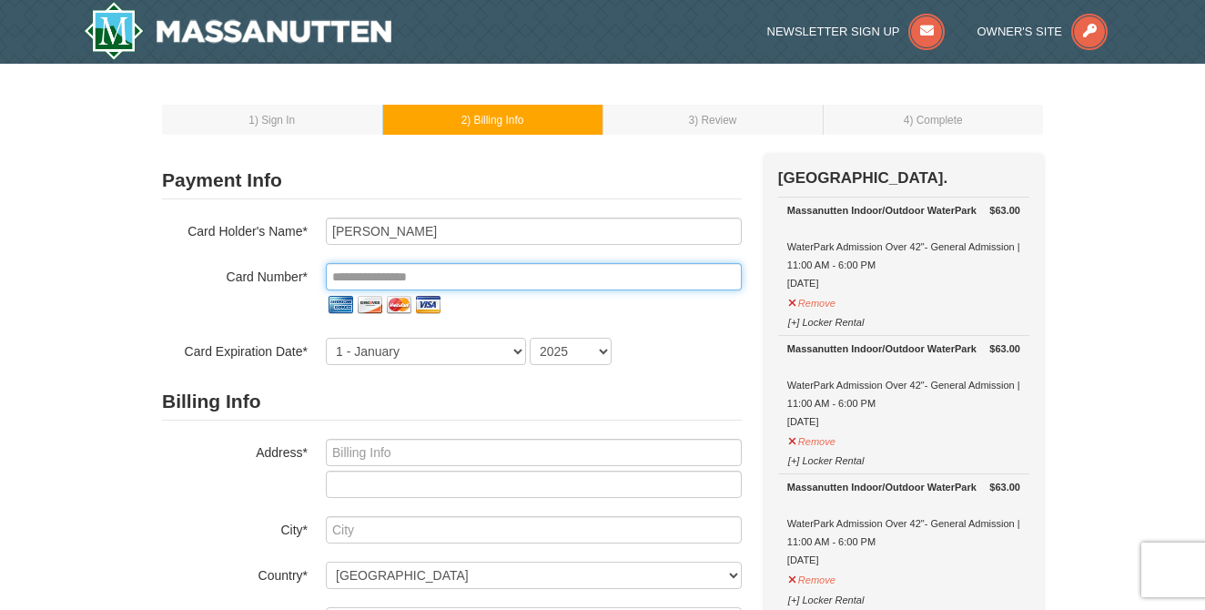
click at [502, 277] on input "tel" at bounding box center [534, 276] width 416 height 27
type input "**********"
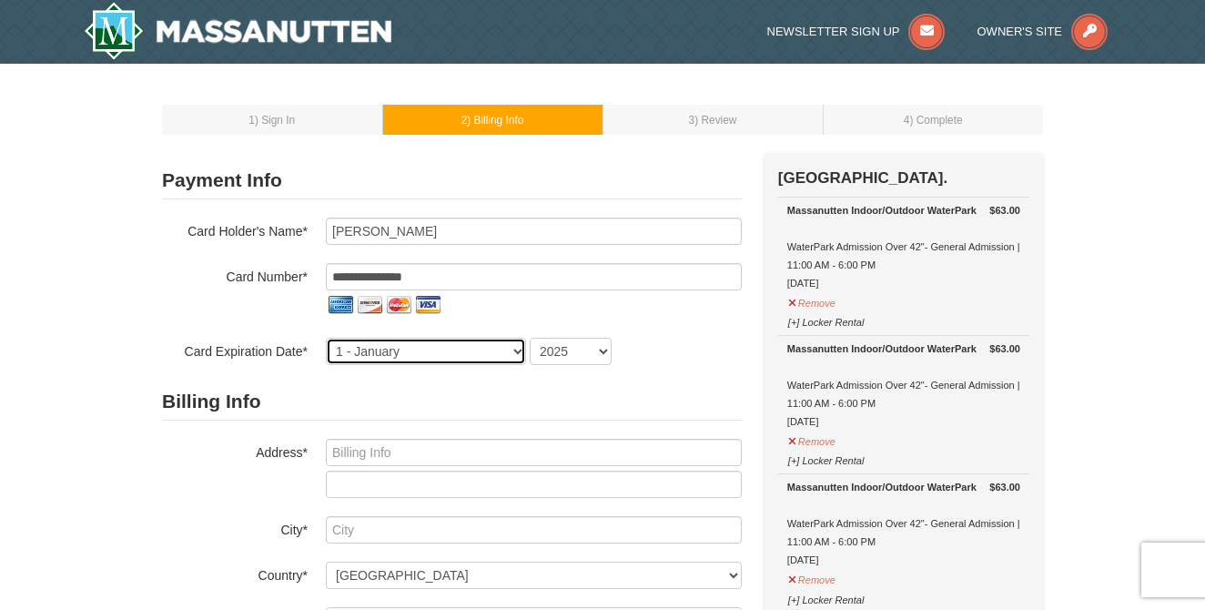
select select "12"
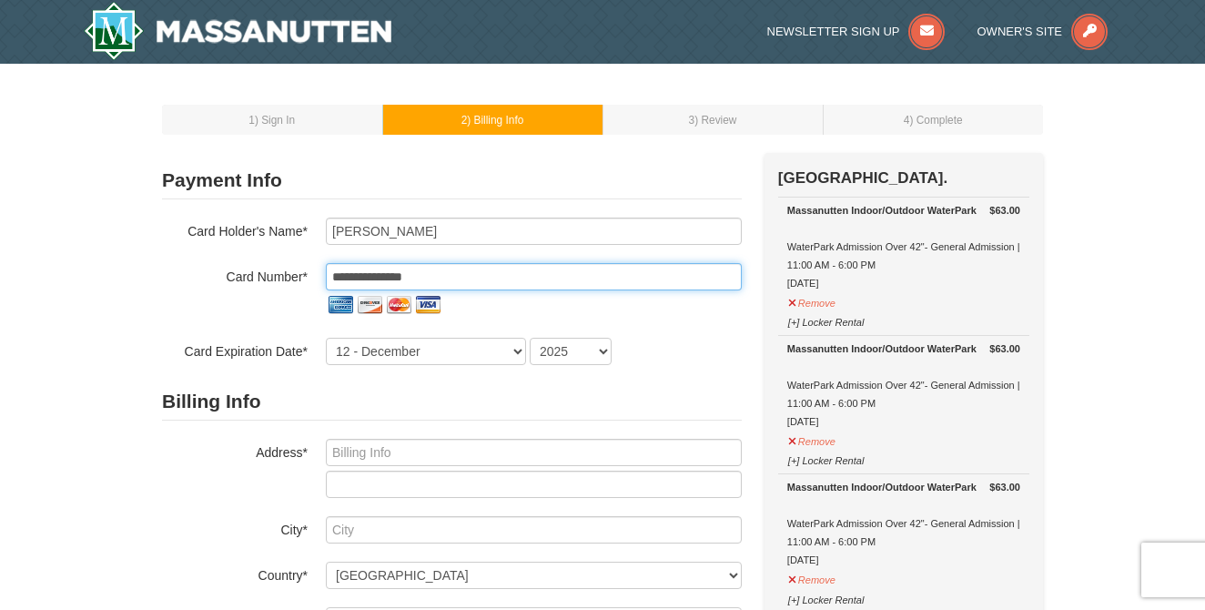
select select "2028"
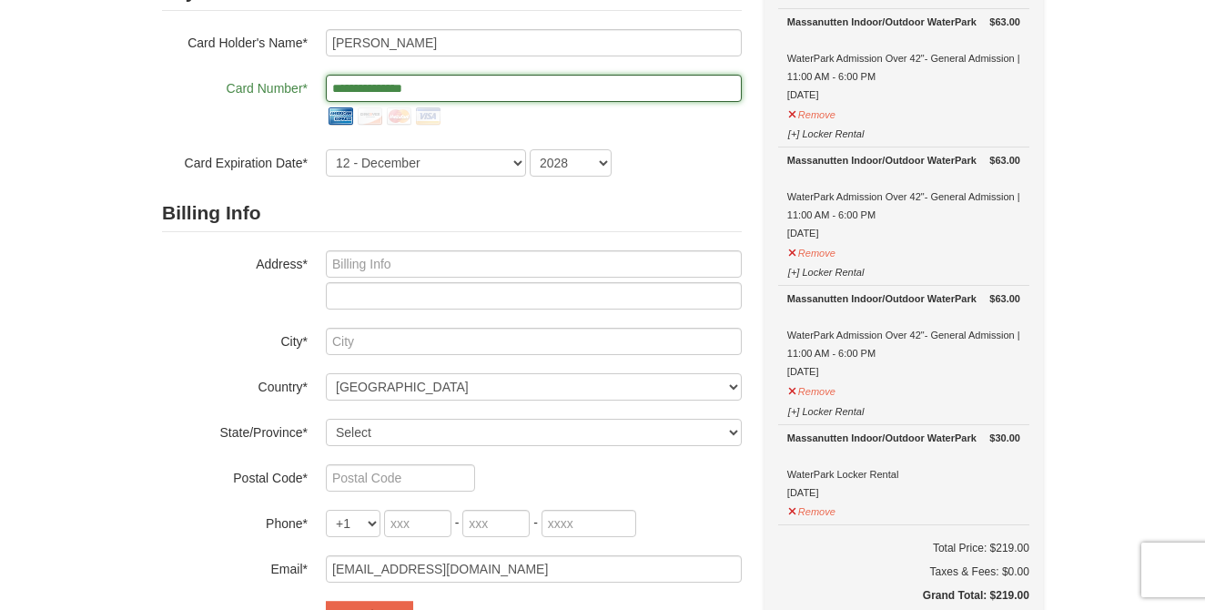
scroll to position [180, 0]
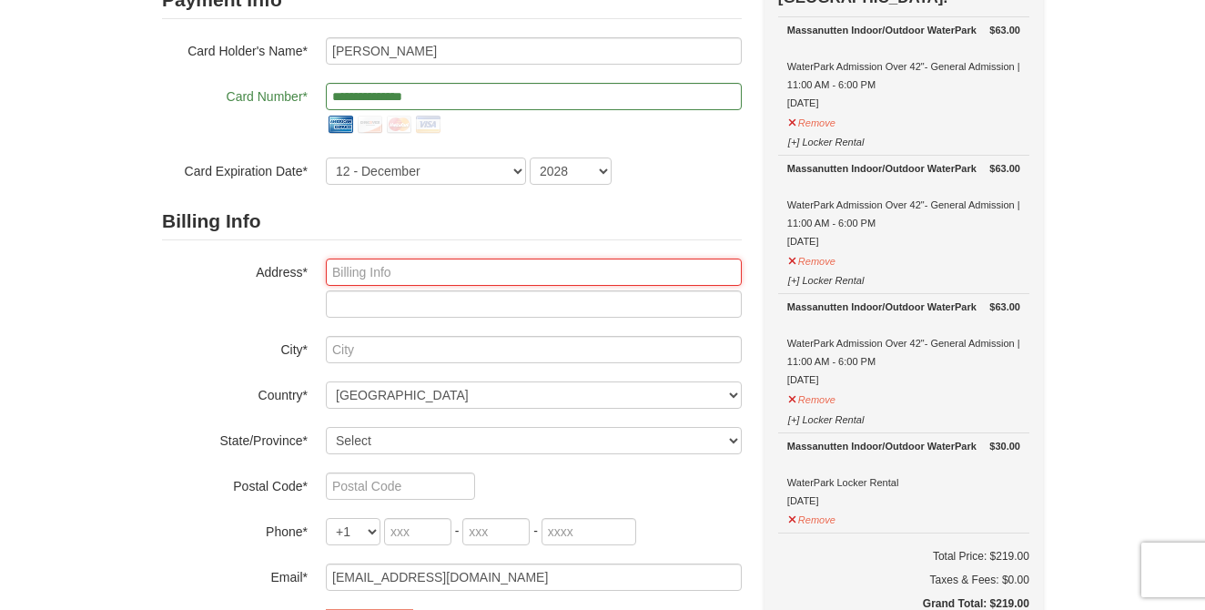
click at [422, 278] on input "text" at bounding box center [534, 271] width 416 height 27
type input "6611 Little Falls Rd"
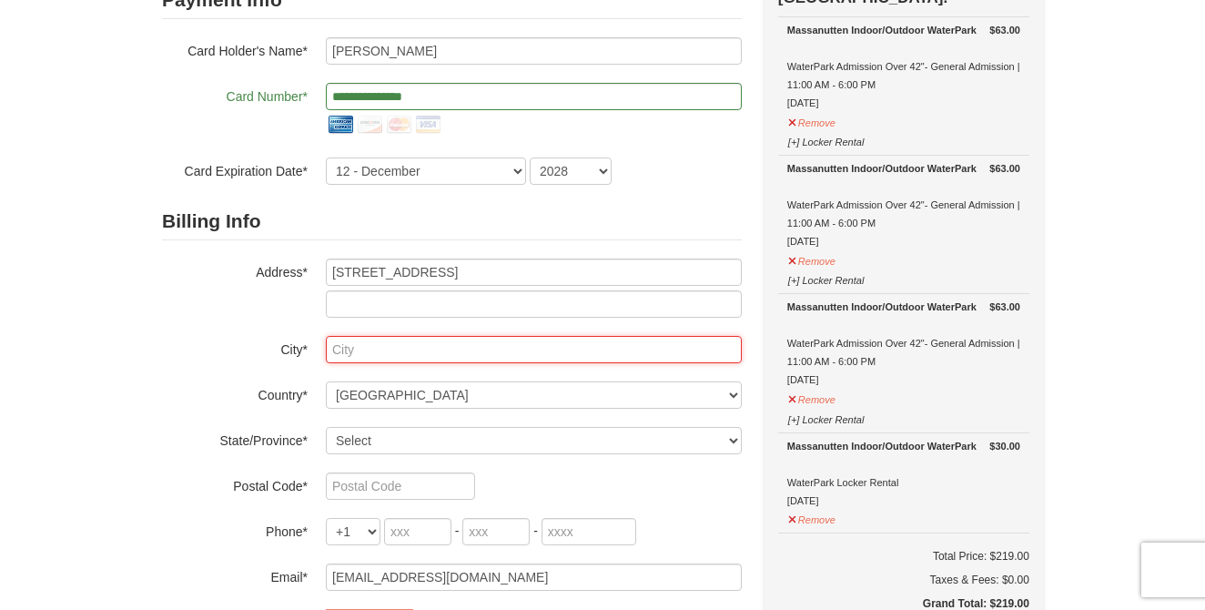
type input "Arlington"
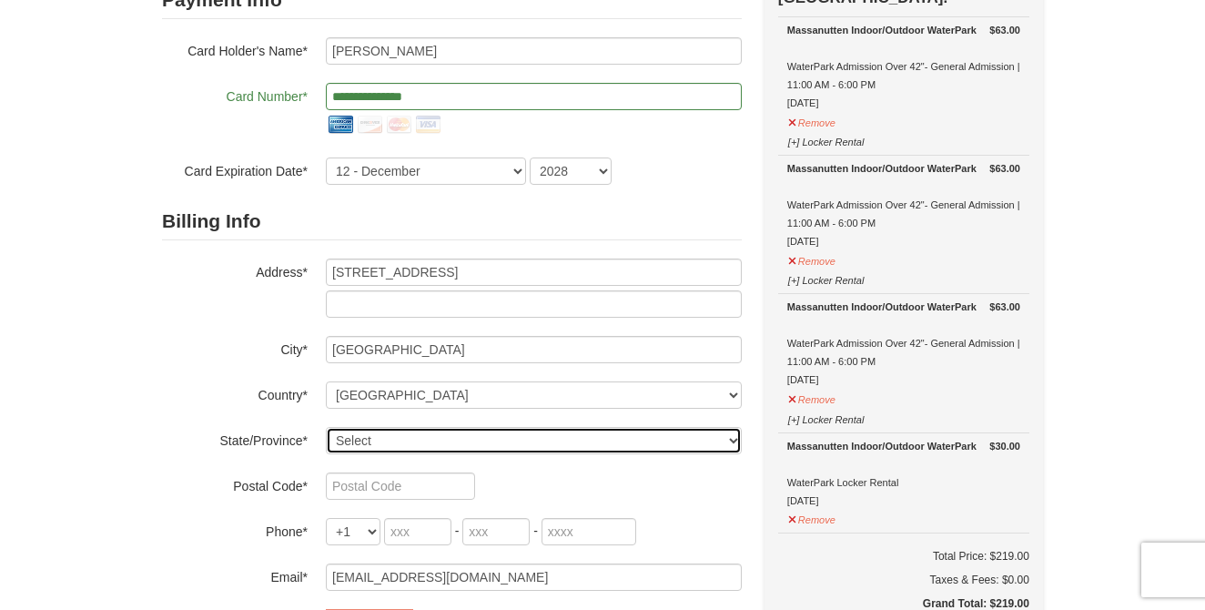
select select "VA"
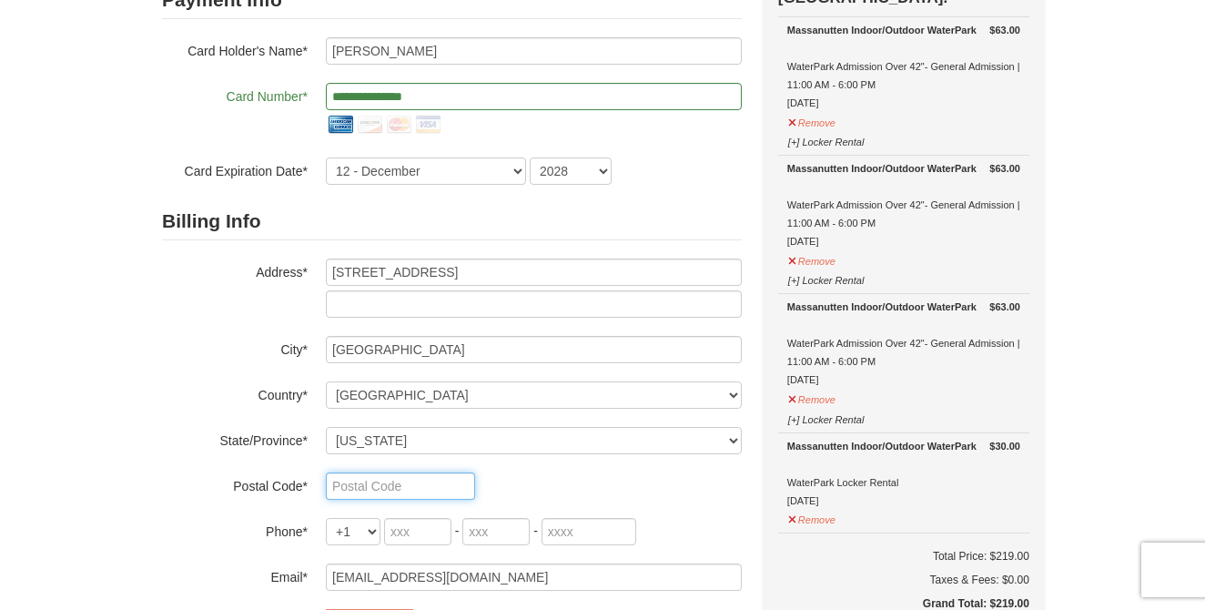
type input "22213"
type input "2024317722"
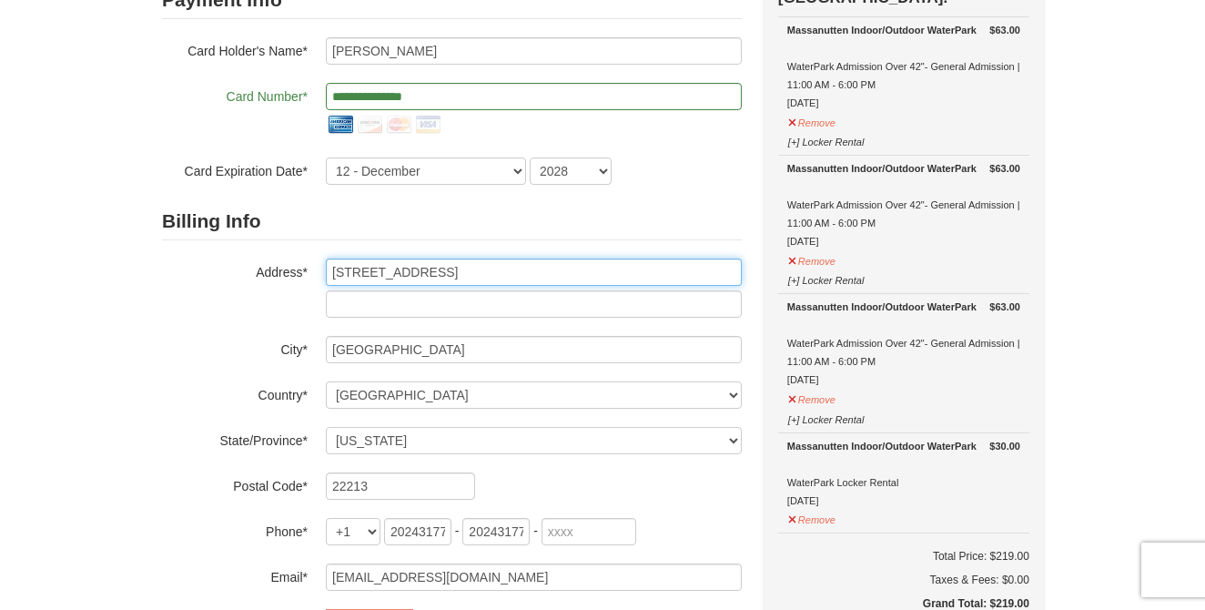
type input "2024317722"
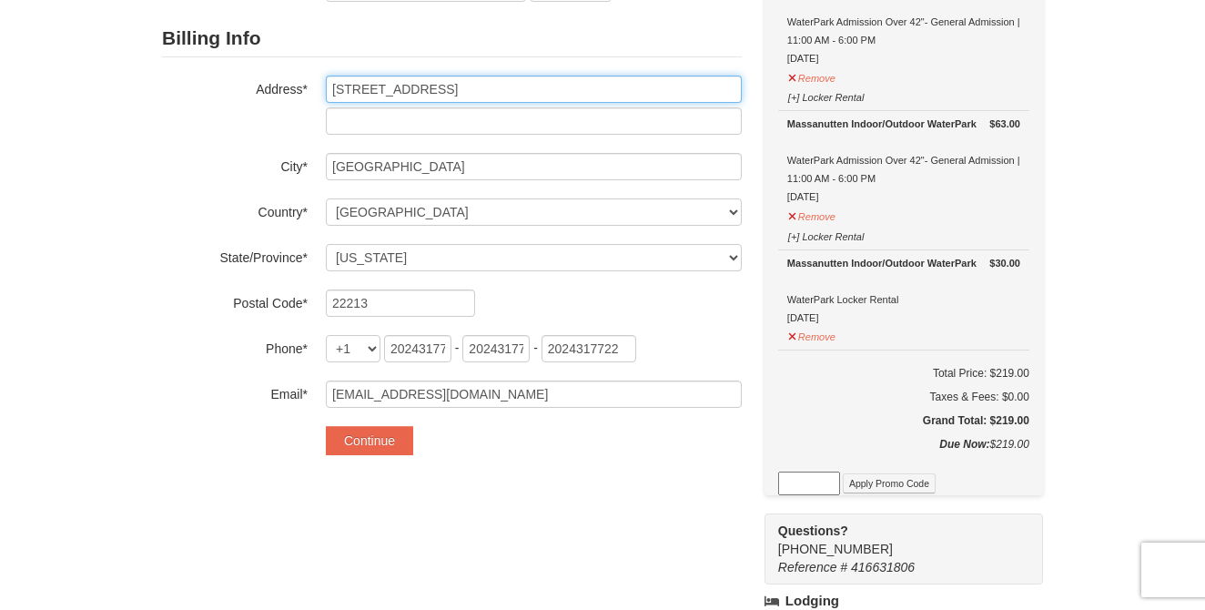
scroll to position [368, 0]
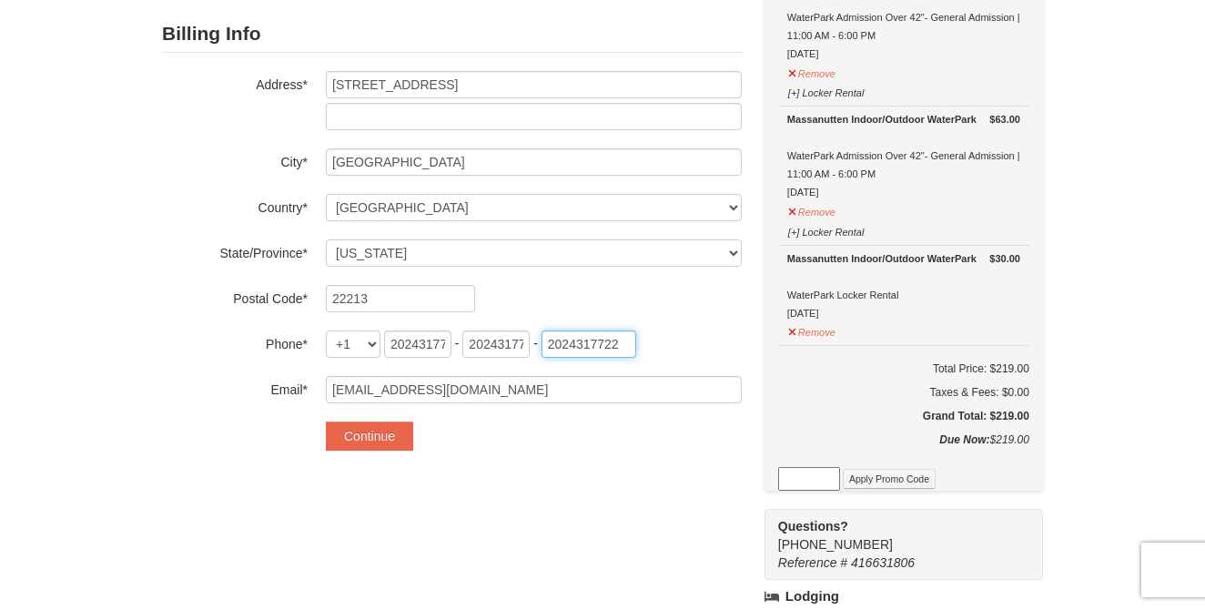
click at [583, 344] on input "2024317722" at bounding box center [588, 343] width 95 height 27
click at [482, 349] on input "2024317722" at bounding box center [495, 343] width 67 height 27
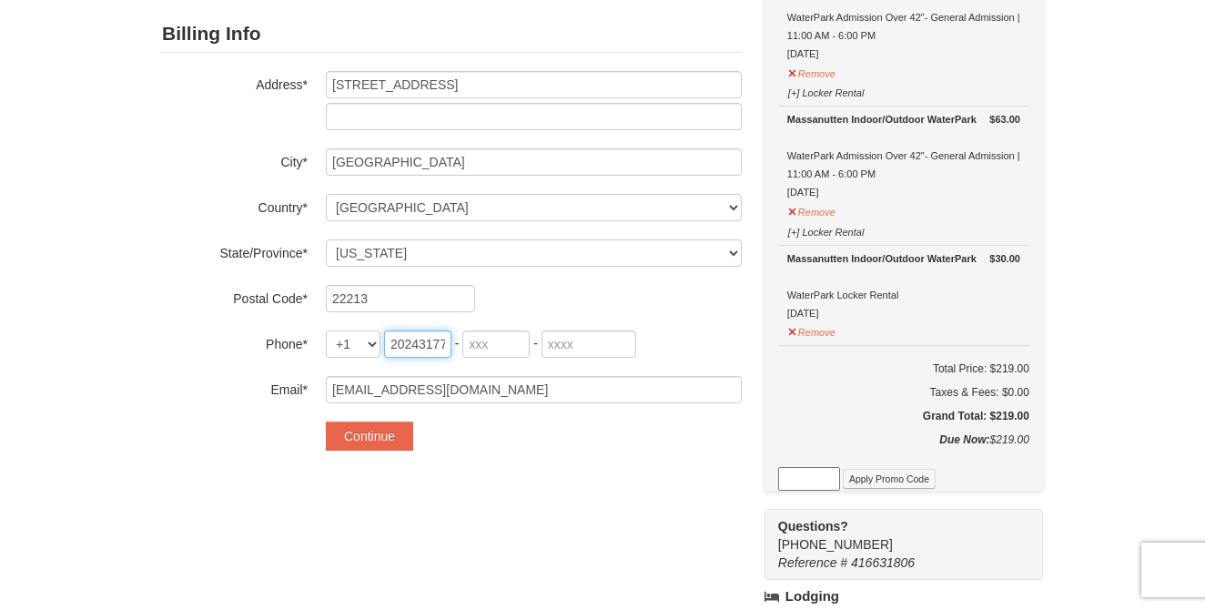
click at [427, 352] on input "2024317722" at bounding box center [417, 343] width 67 height 27
type input "202"
type input "431"
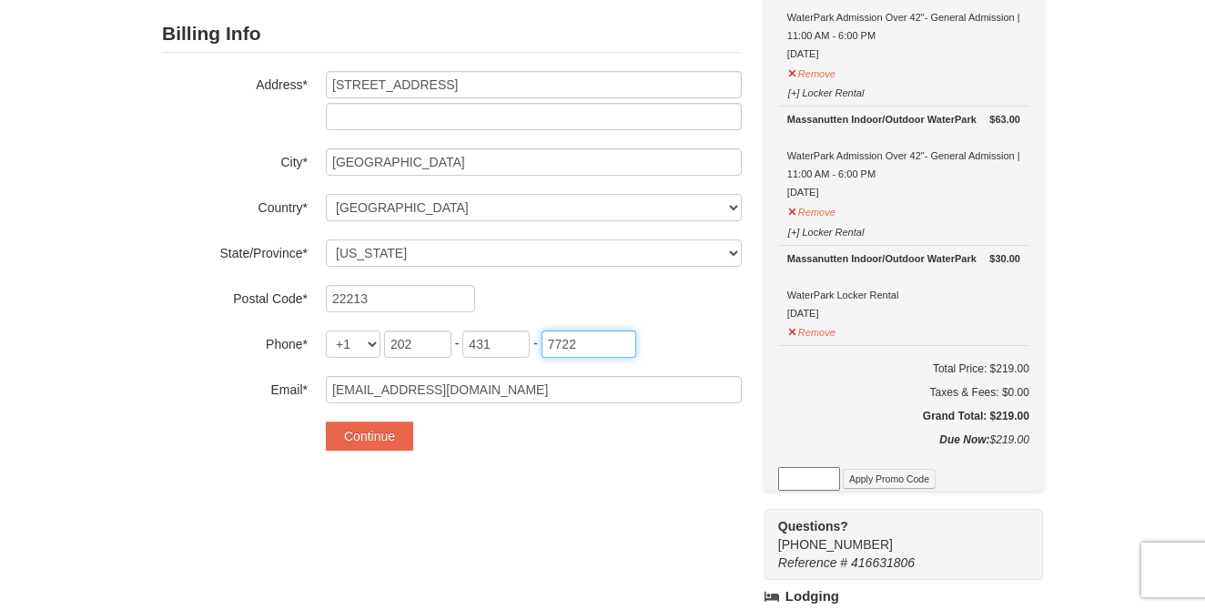
type input "7722"
click at [469, 480] on div "**********" at bounding box center [602, 385] width 881 height 1200
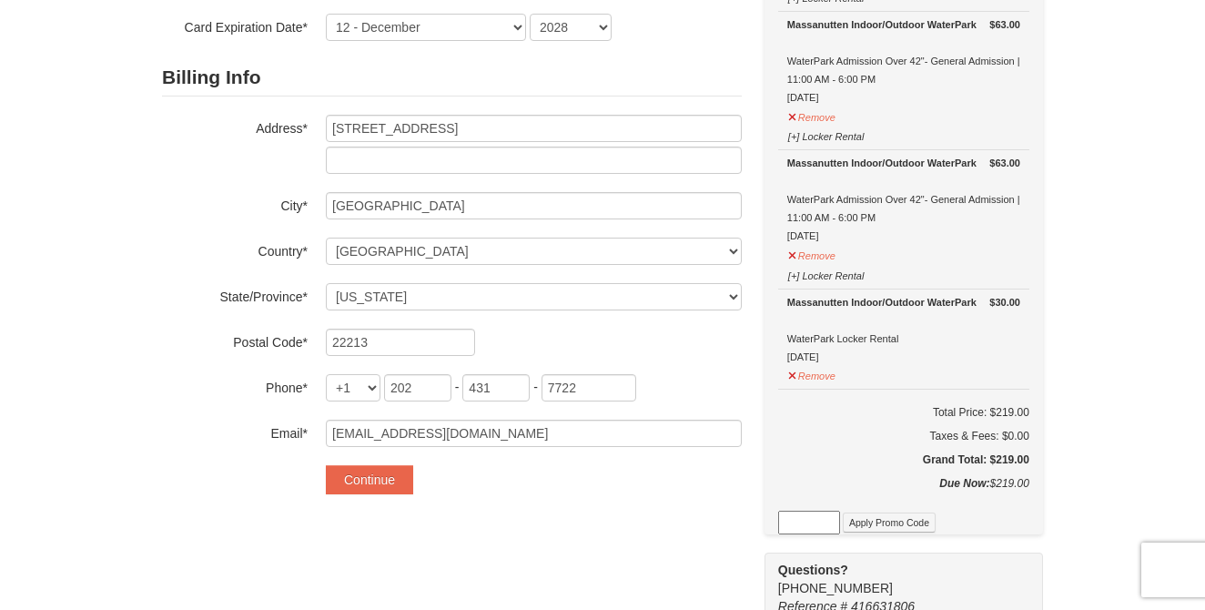
scroll to position [325, 0]
click at [373, 476] on button "Continue" at bounding box center [369, 478] width 87 height 29
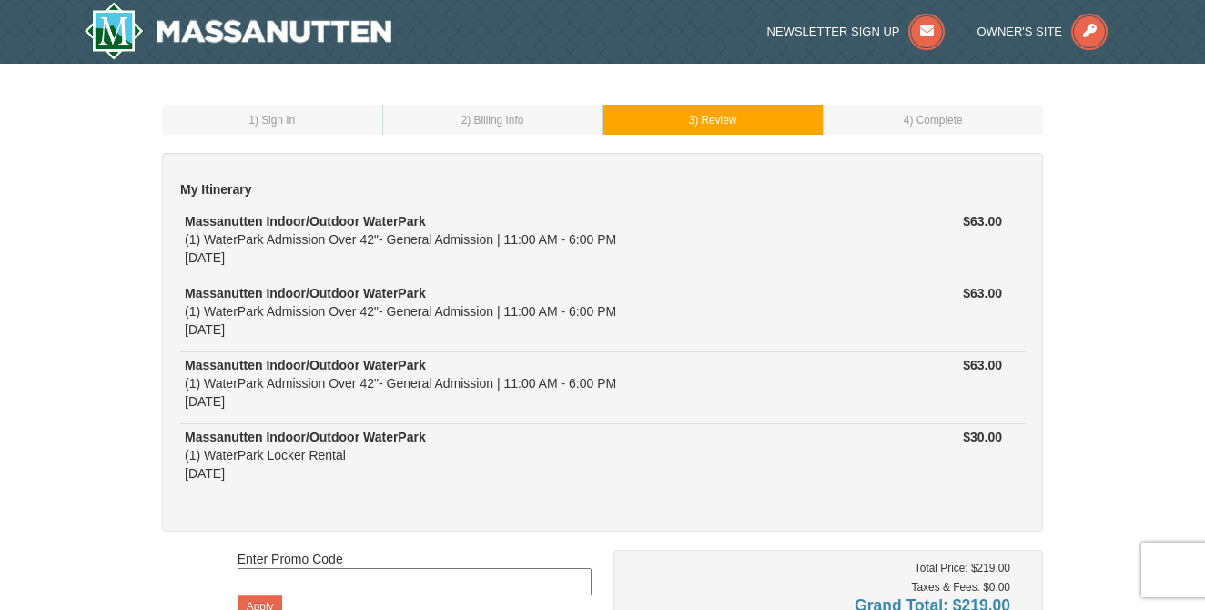
click at [1088, 368] on div "1 ) Sign In 2 ) Billing Info 3 ) Review ) Complete ×" at bounding box center [602, 508] width 1205 height 889
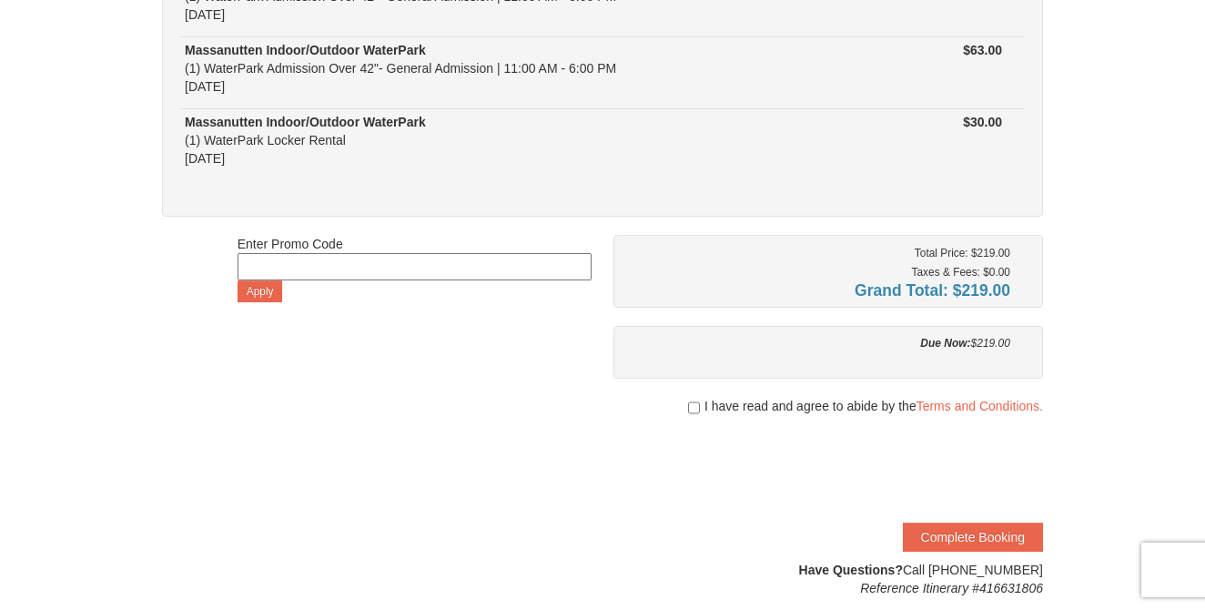
scroll to position [336, 0]
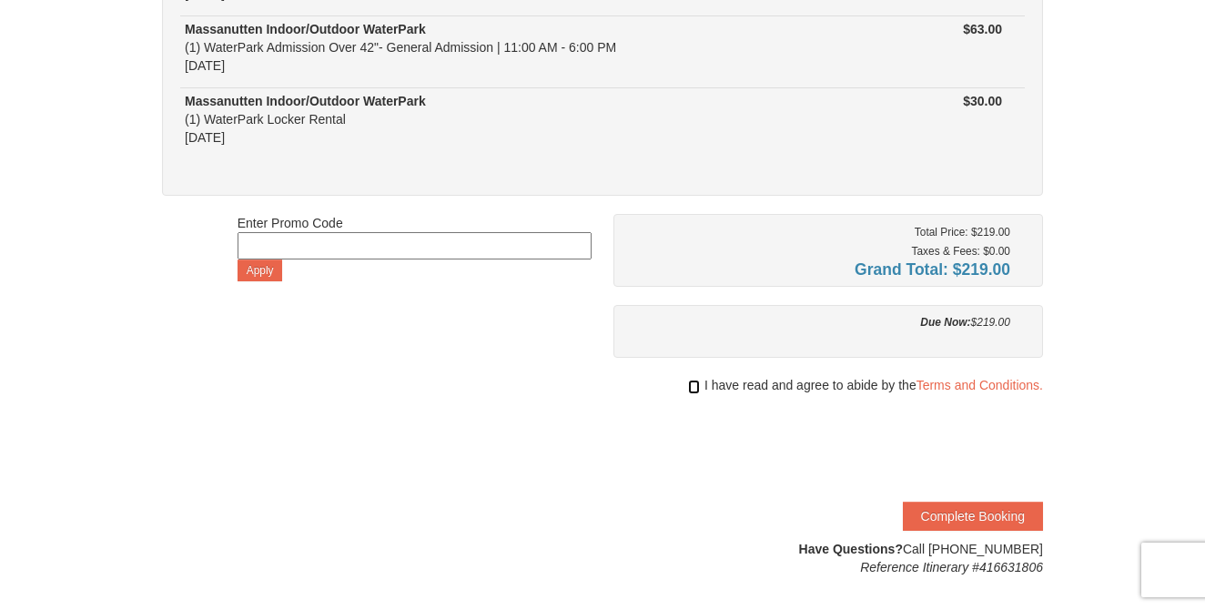
click at [691, 385] on input "checkbox" at bounding box center [694, 386] width 12 height 15
checkbox input "true"
click at [1099, 390] on div "1 ) Sign In 2 ) Billing Info 3 ) Review ) Complete ×" at bounding box center [602, 172] width 1205 height 889
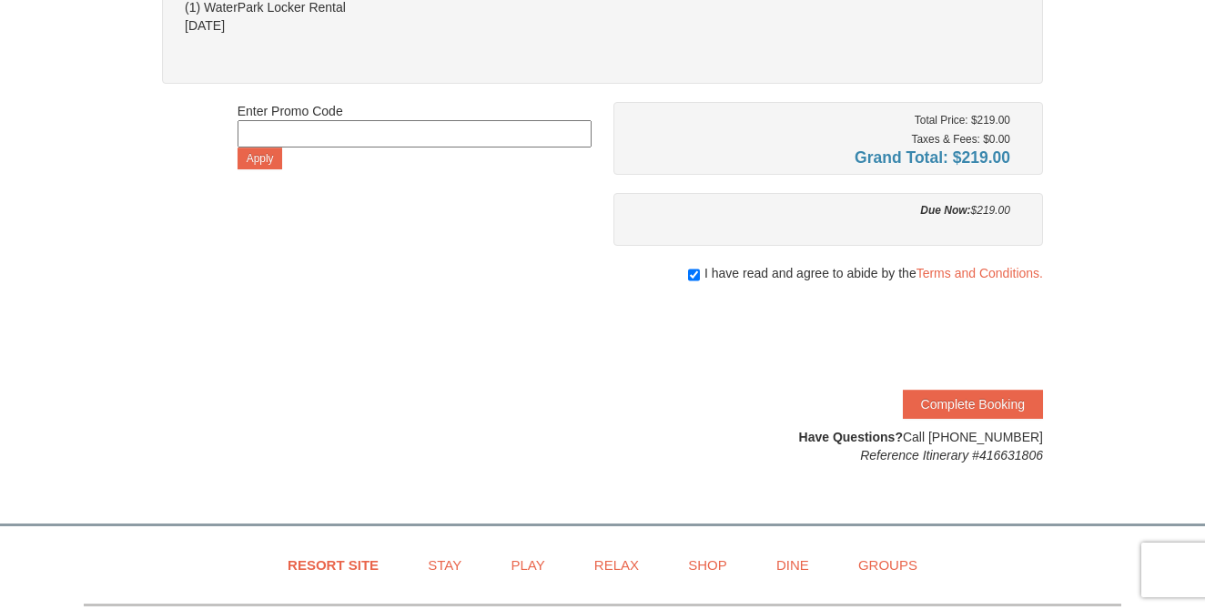
scroll to position [466, 0]
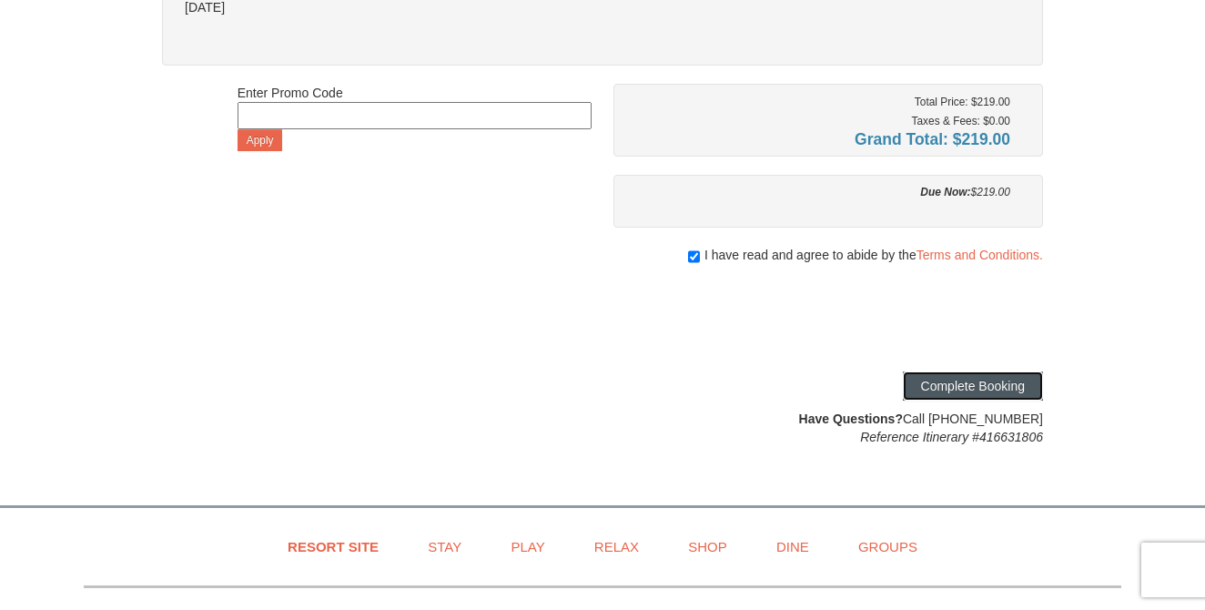
click at [973, 383] on button "Complete Booking" at bounding box center [973, 385] width 140 height 29
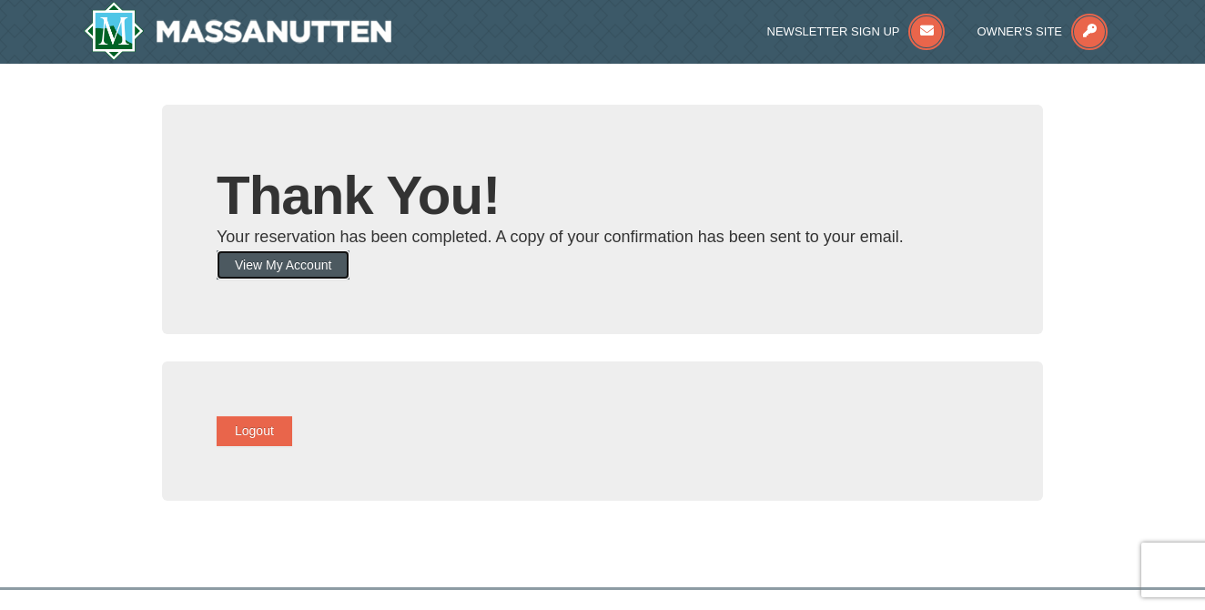
click at [313, 264] on button "View My Account" at bounding box center [283, 264] width 133 height 29
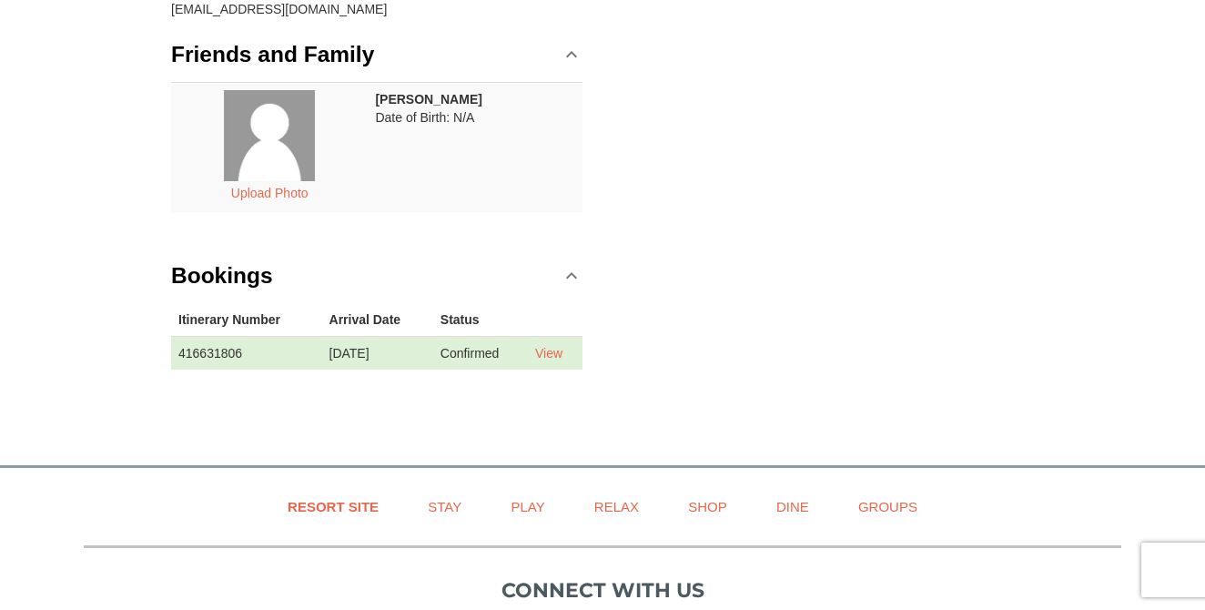
scroll to position [320, 0]
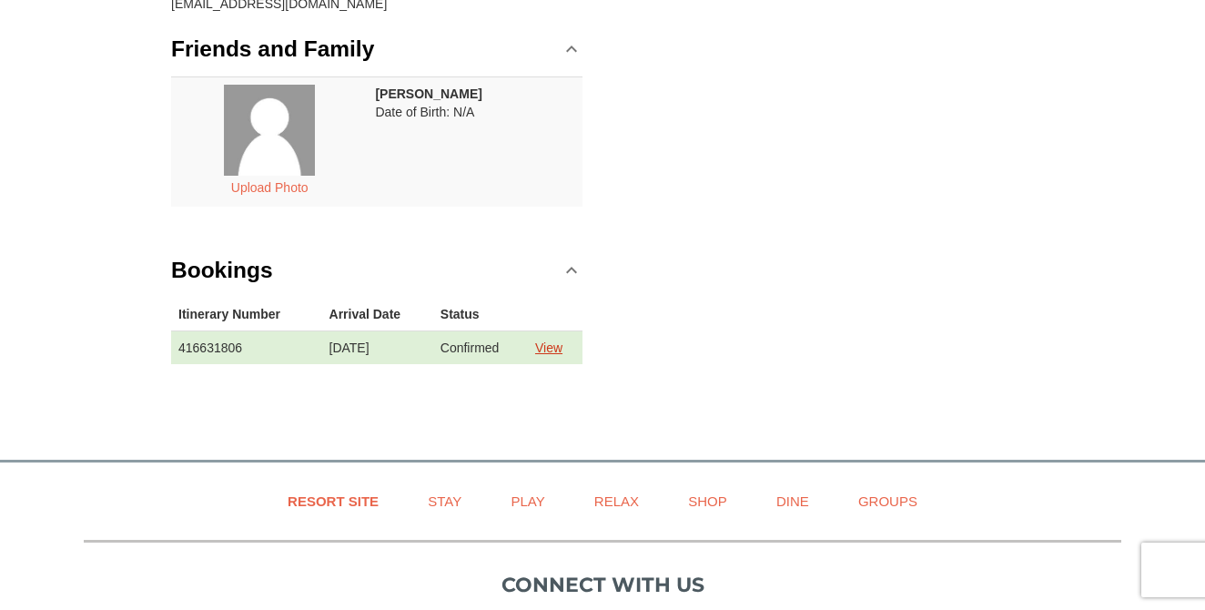
click at [552, 344] on link "View" at bounding box center [548, 347] width 27 height 15
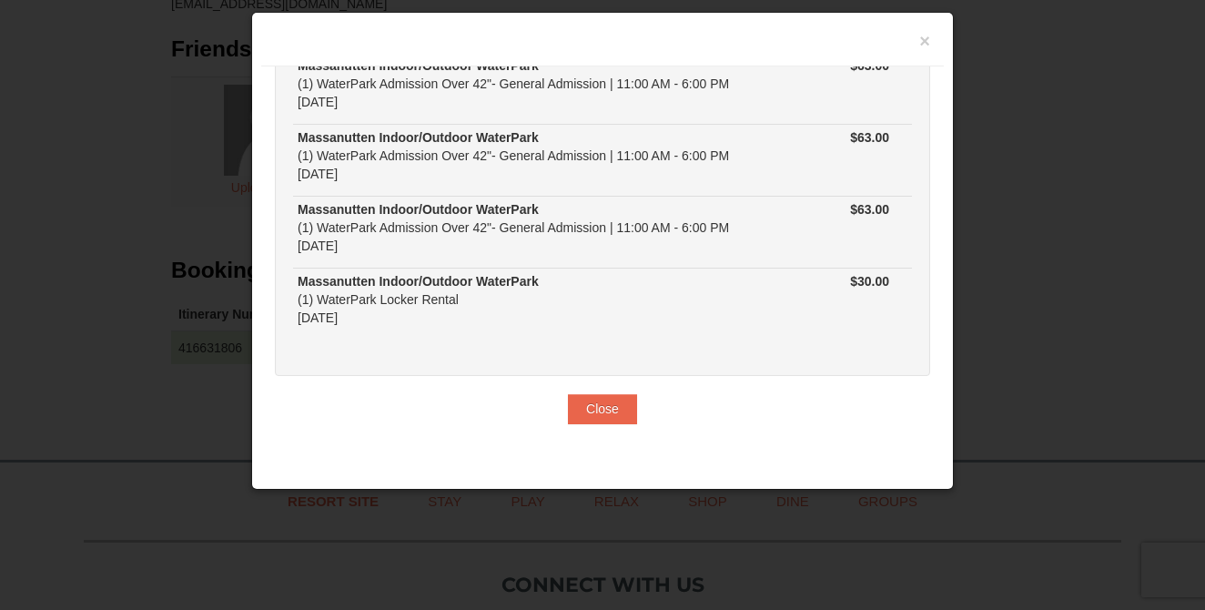
scroll to position [0, 0]
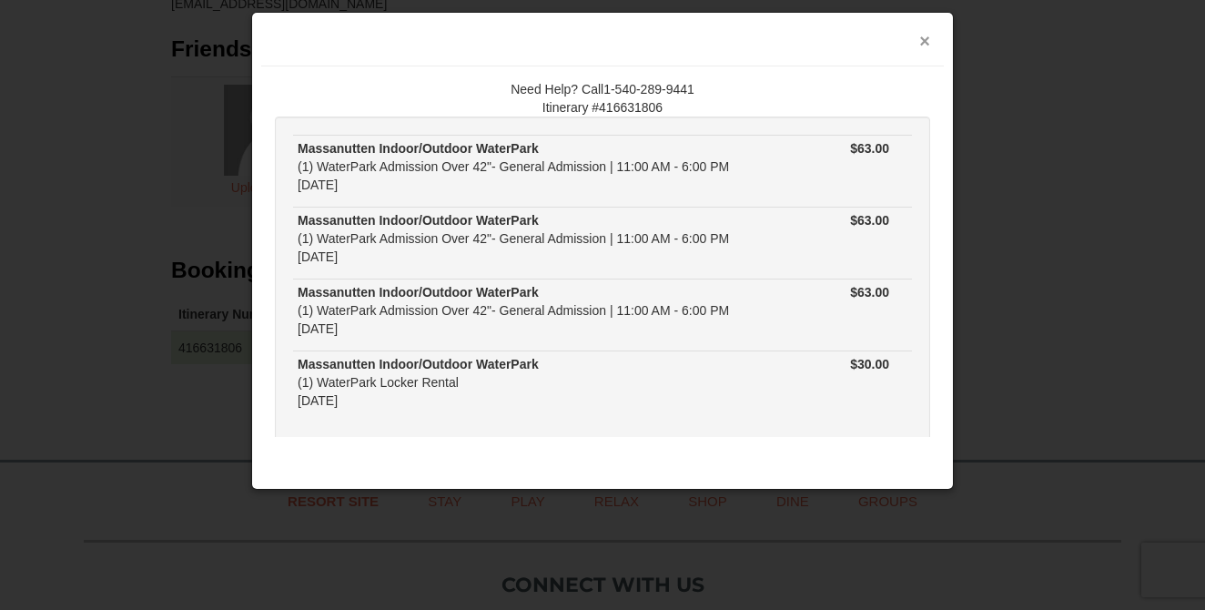
click at [924, 40] on button "×" at bounding box center [924, 41] width 11 height 18
